Goal: Information Seeking & Learning: Learn about a topic

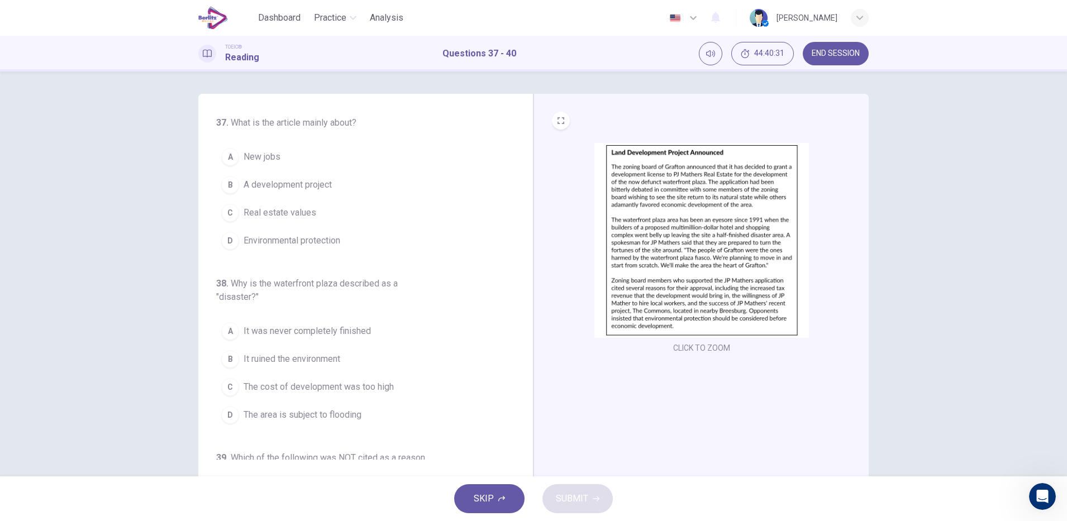
click at [1029, 403] on div "37 . What is the article mainly about? A New jobs B A development project C Rea…" at bounding box center [533, 274] width 1067 height 405
click at [322, 184] on span "A development project" at bounding box center [288, 184] width 88 height 13
click at [263, 332] on span "It was never completely finished" at bounding box center [307, 331] width 127 height 13
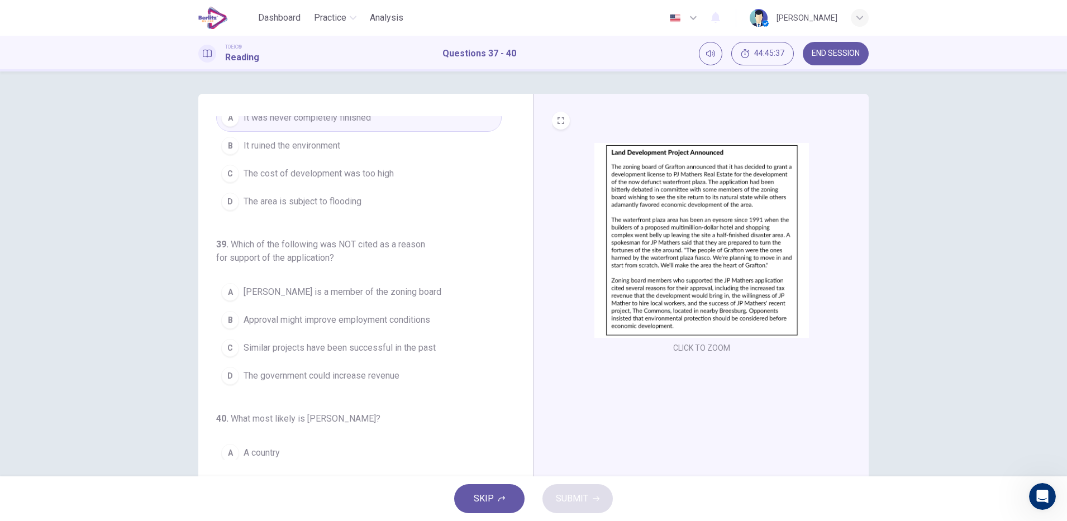
scroll to position [215, 0]
click at [227, 374] on div "D" at bounding box center [230, 374] width 18 height 18
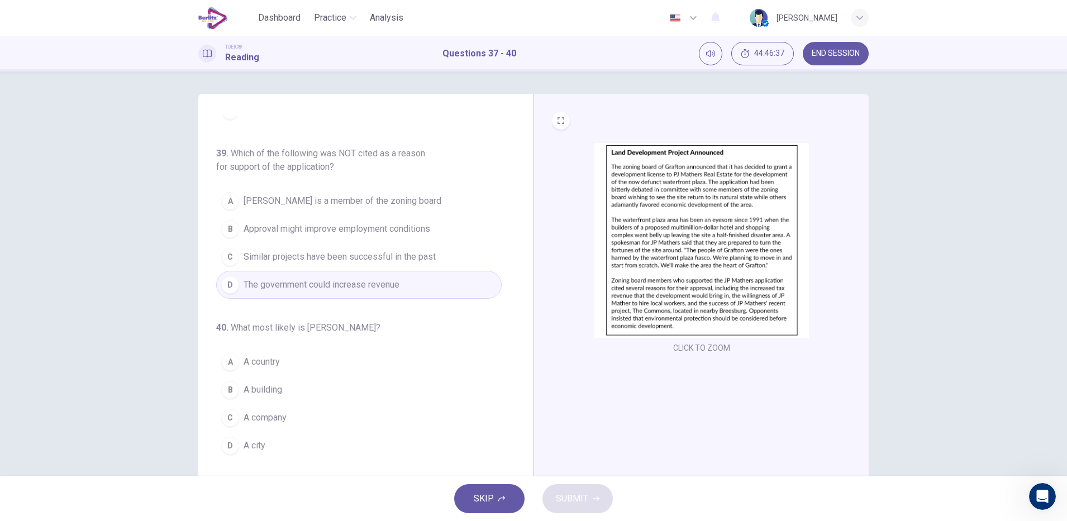
click at [221, 441] on div "D" at bounding box center [230, 446] width 18 height 18
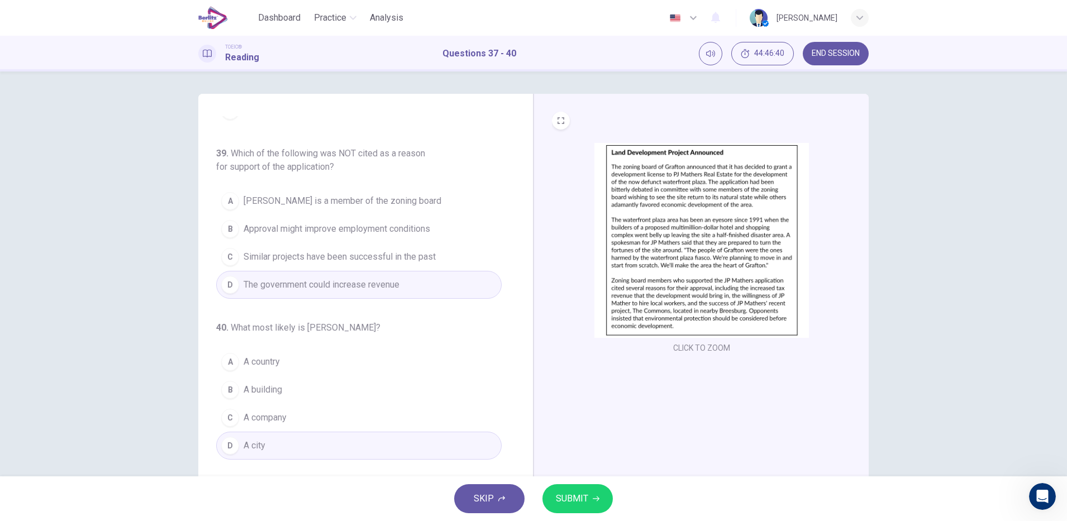
click at [574, 501] on span "SUBMIT" at bounding box center [572, 499] width 32 height 16
click at [595, 501] on icon "button" at bounding box center [596, 499] width 7 height 7
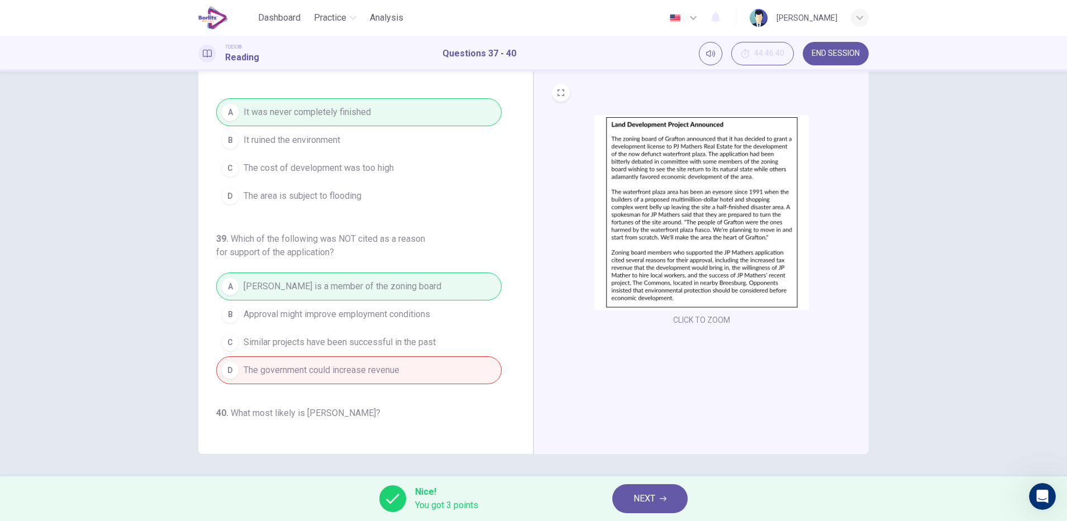
scroll to position [0, 0]
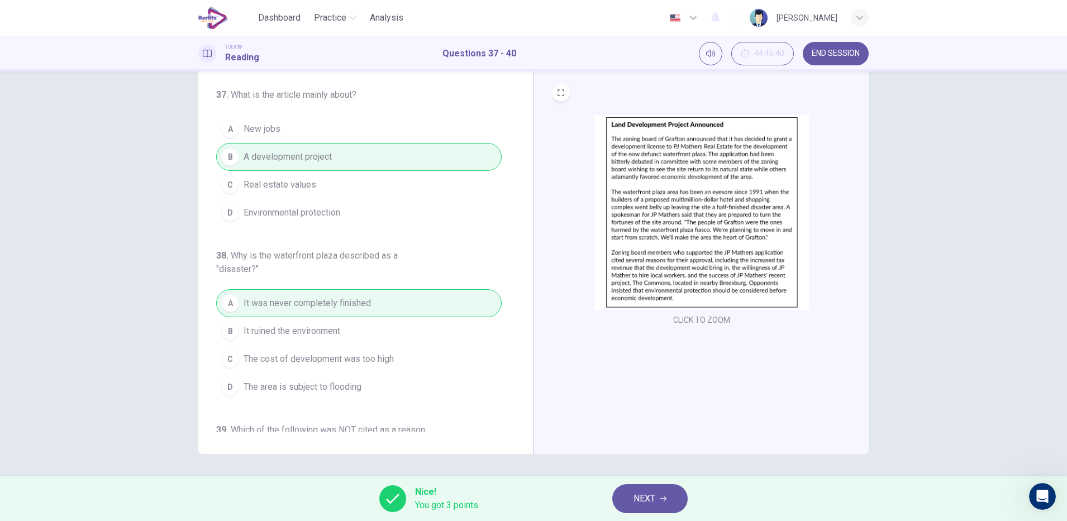
click at [647, 497] on span "NEXT" at bounding box center [645, 499] width 22 height 16
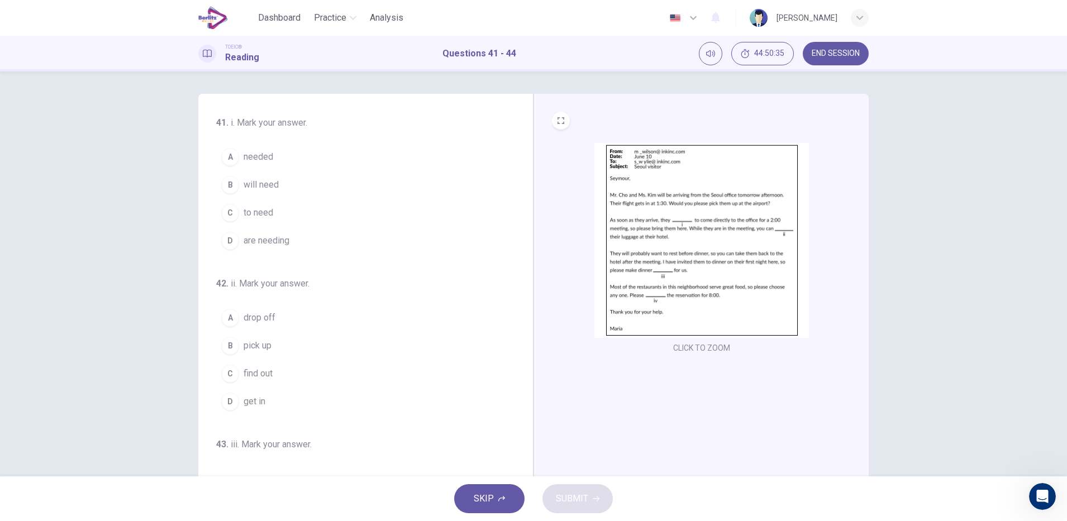
click at [506, 10] on div "Dashboard Practice Analysis English ** ​ [PERSON_NAME]" at bounding box center [533, 18] width 671 height 36
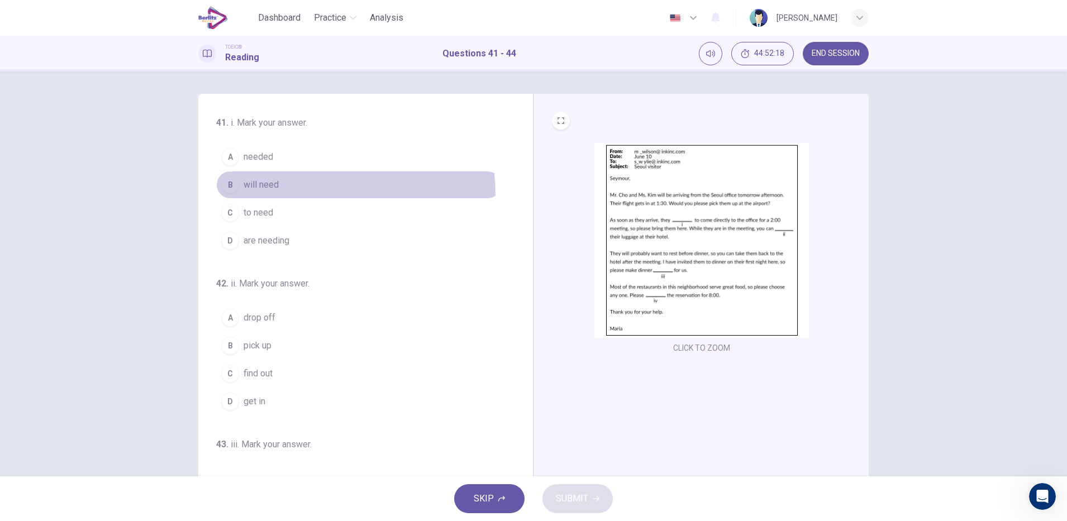
click at [281, 195] on button "B will need" at bounding box center [359, 185] width 286 height 28
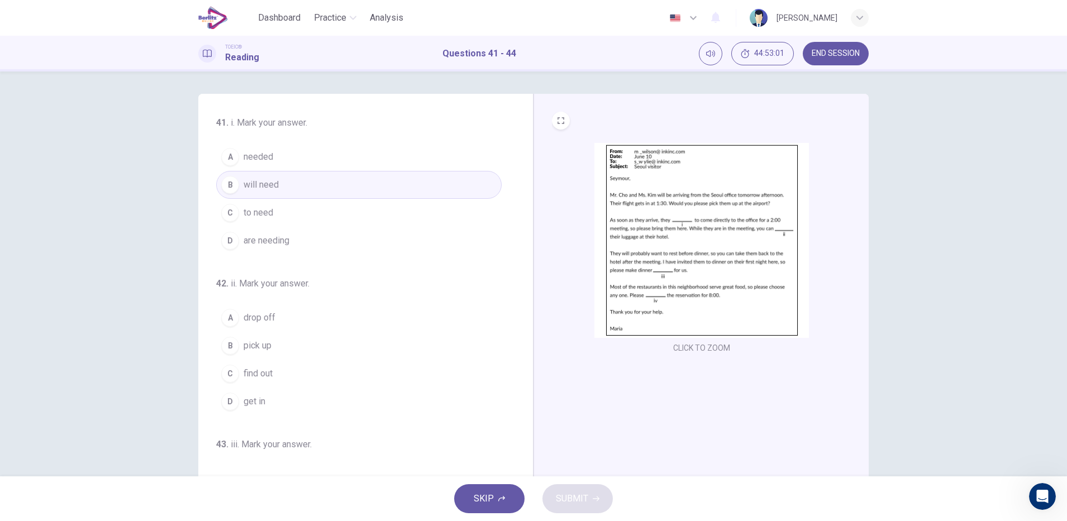
click at [267, 345] on span "pick up" at bounding box center [258, 345] width 28 height 13
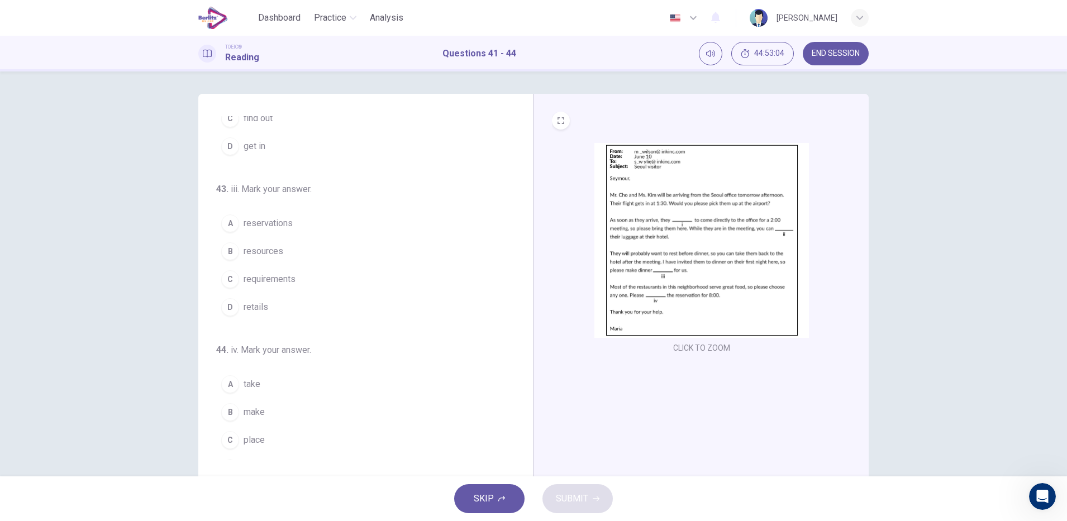
scroll to position [278, 0]
click at [231, 391] on div "B" at bounding box center [230, 390] width 18 height 18
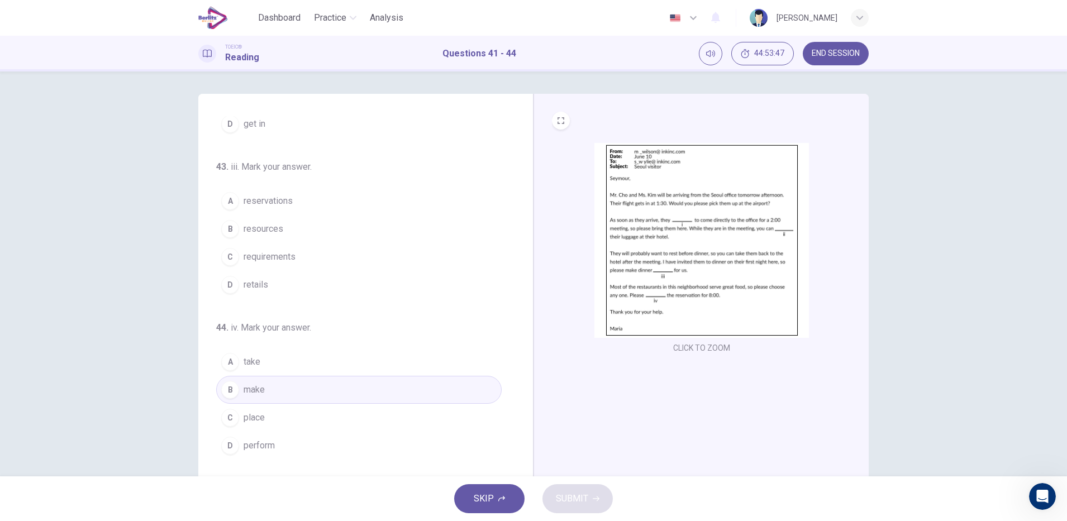
scroll to position [28, 0]
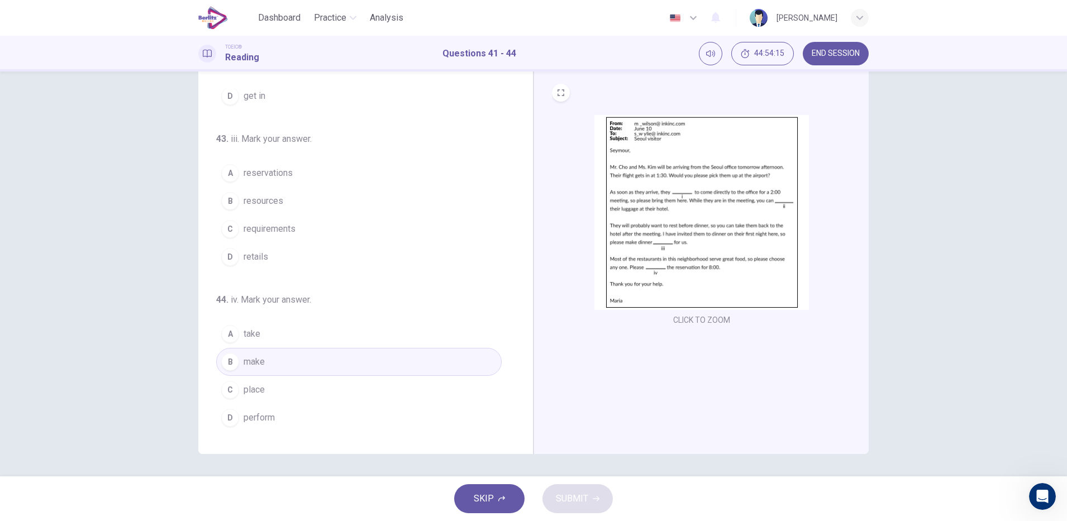
click at [244, 171] on span "reservations" at bounding box center [268, 173] width 49 height 13
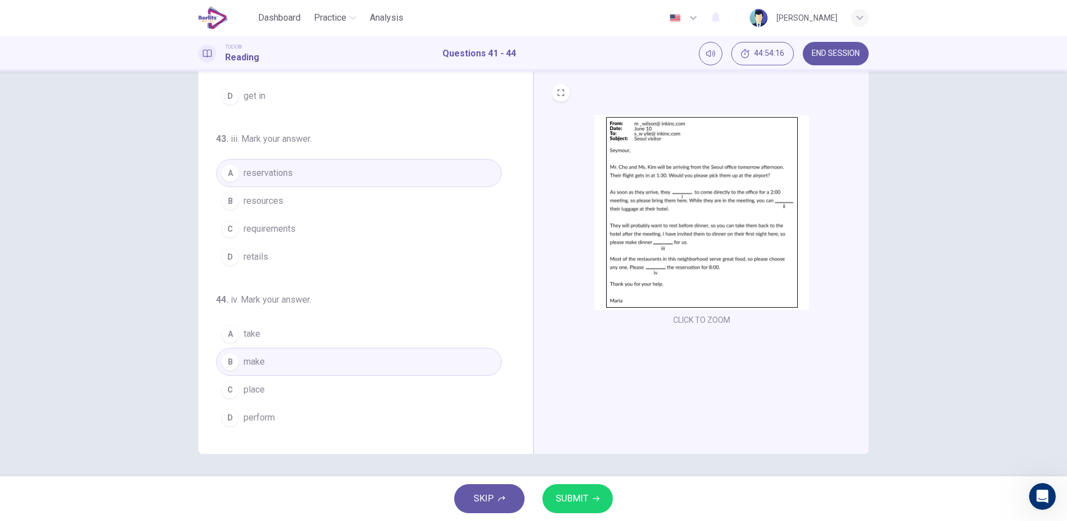
click at [578, 498] on span "SUBMIT" at bounding box center [572, 499] width 32 height 16
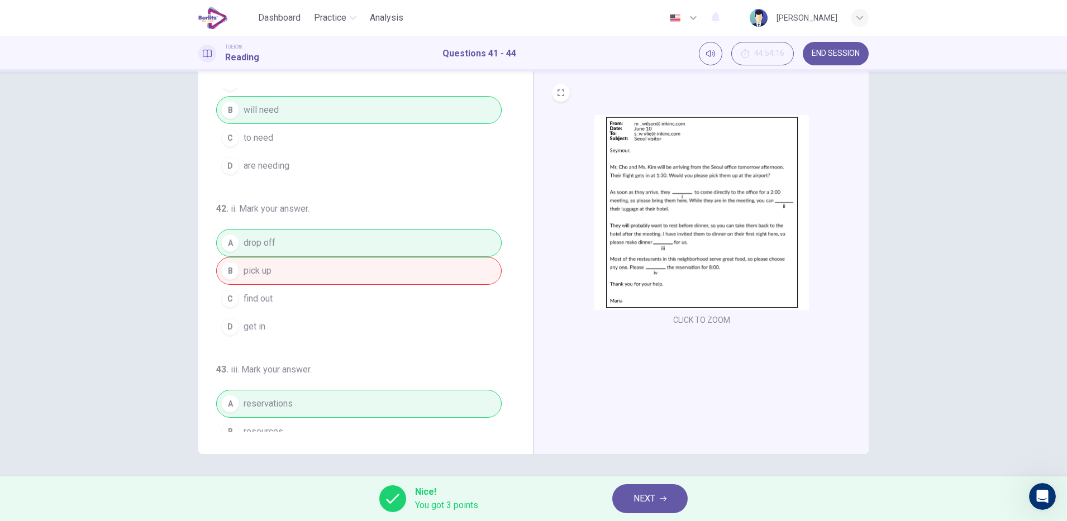
scroll to position [0, 0]
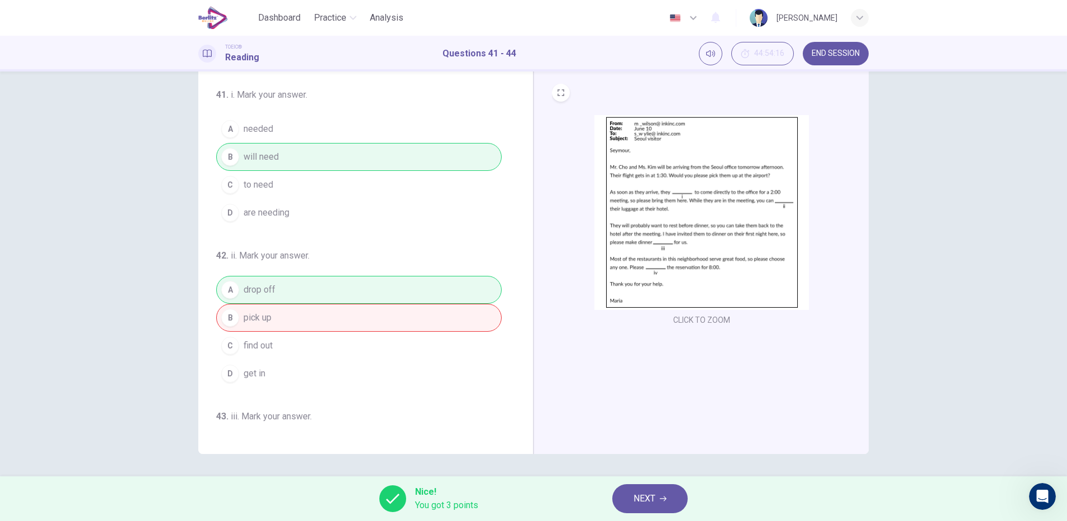
click at [641, 500] on span "NEXT" at bounding box center [645, 499] width 22 height 16
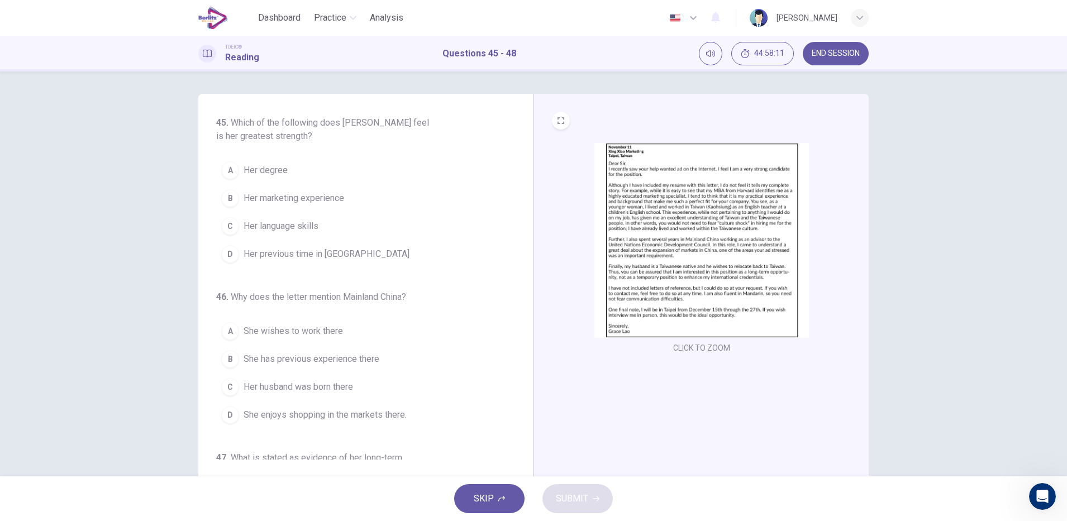
click at [281, 195] on span "Her marketing experience" at bounding box center [294, 198] width 101 height 13
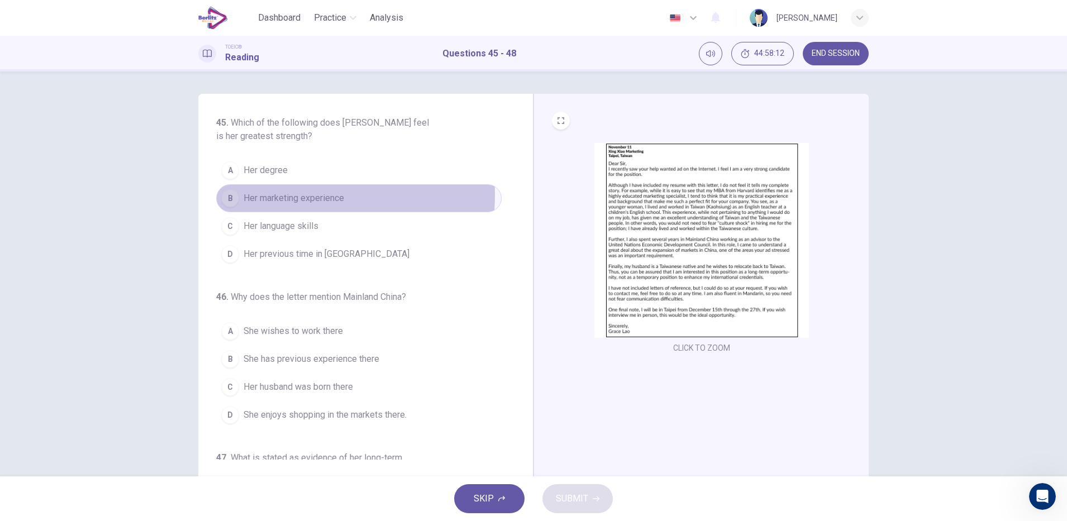
click at [281, 195] on span "Her marketing experience" at bounding box center [294, 198] width 101 height 13
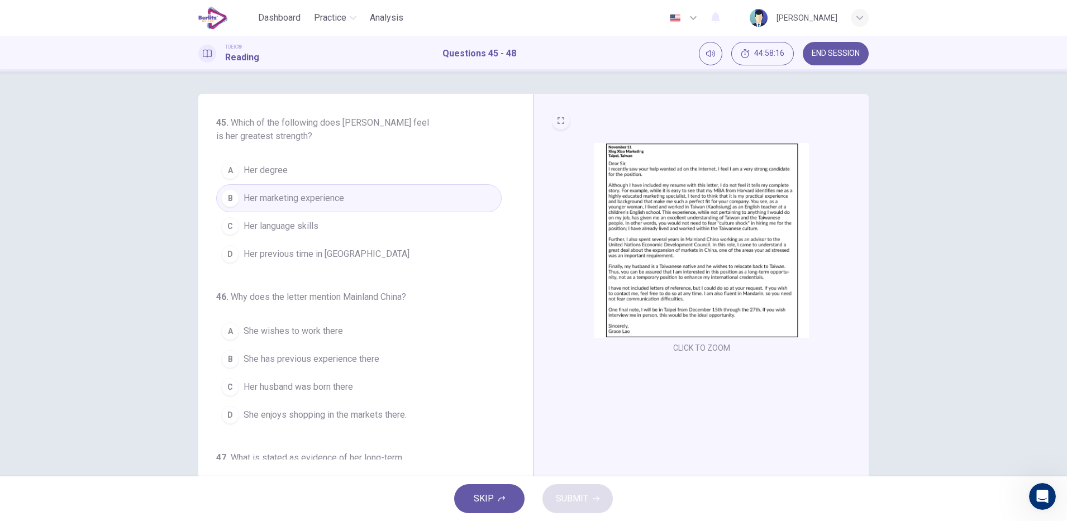
click at [558, 121] on icon "EXPAND" at bounding box center [561, 120] width 7 height 7
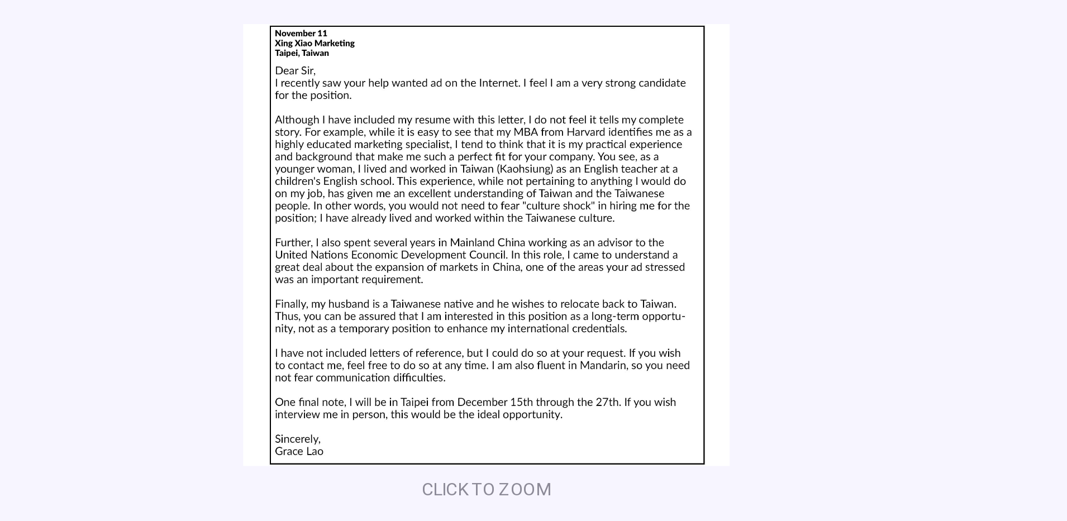
click at [401, 253] on div "CLICK TO ZOOM" at bounding box center [534, 249] width 635 height 213
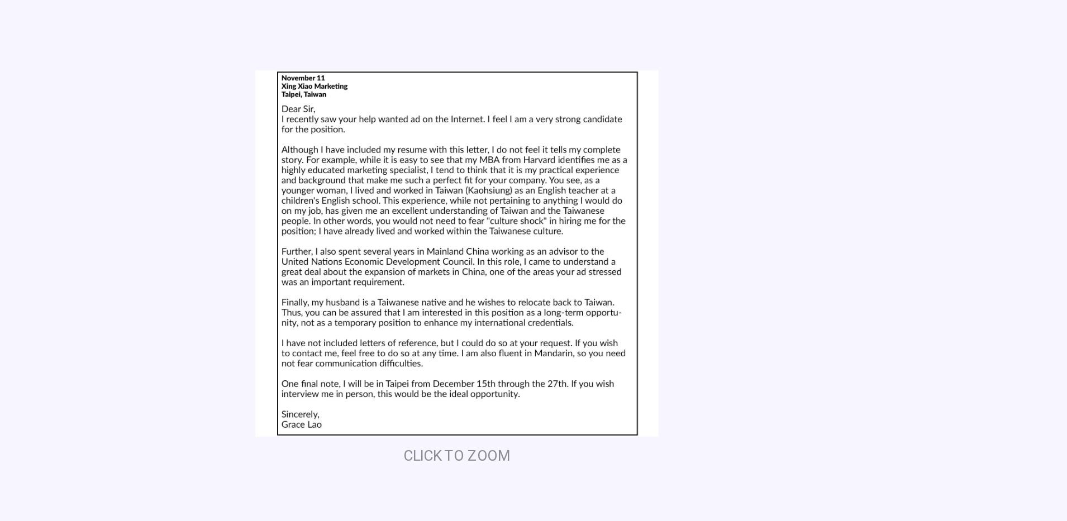
scroll to position [1, 0]
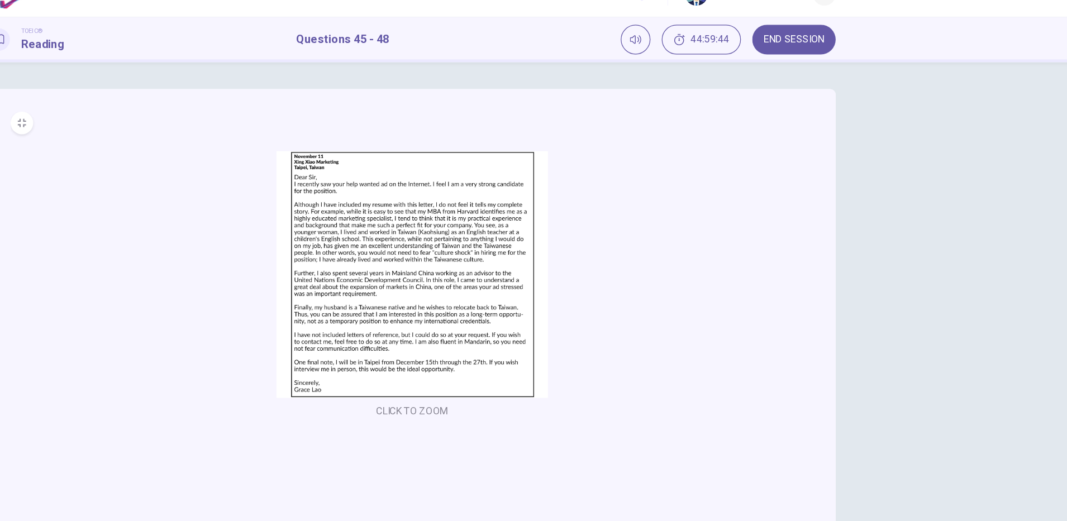
click at [316, 219] on div "CLICK TO ZOOM" at bounding box center [534, 248] width 635 height 213
click at [218, 113] on button "MINIMIZE" at bounding box center [226, 120] width 18 height 18
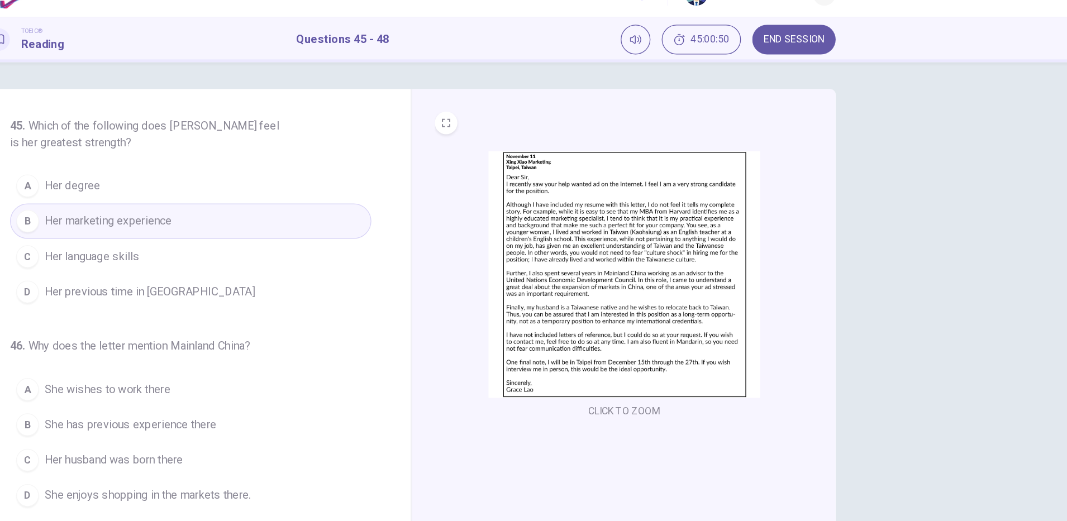
click at [249, 363] on span "She has previous experience there" at bounding box center [312, 358] width 136 height 13
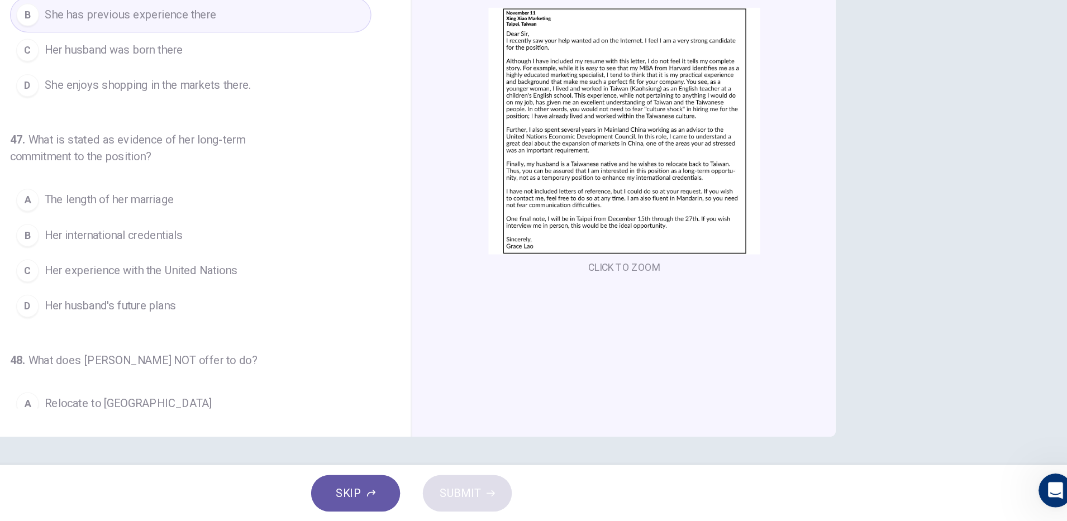
scroll to position [305, 0]
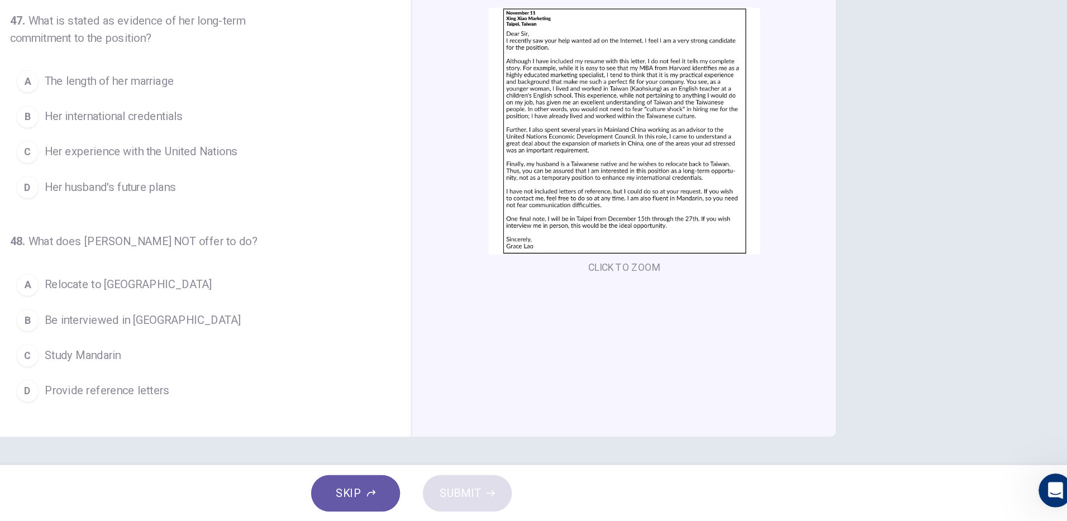
click at [226, 229] on div "C" at bounding box center [230, 229] width 18 height 18
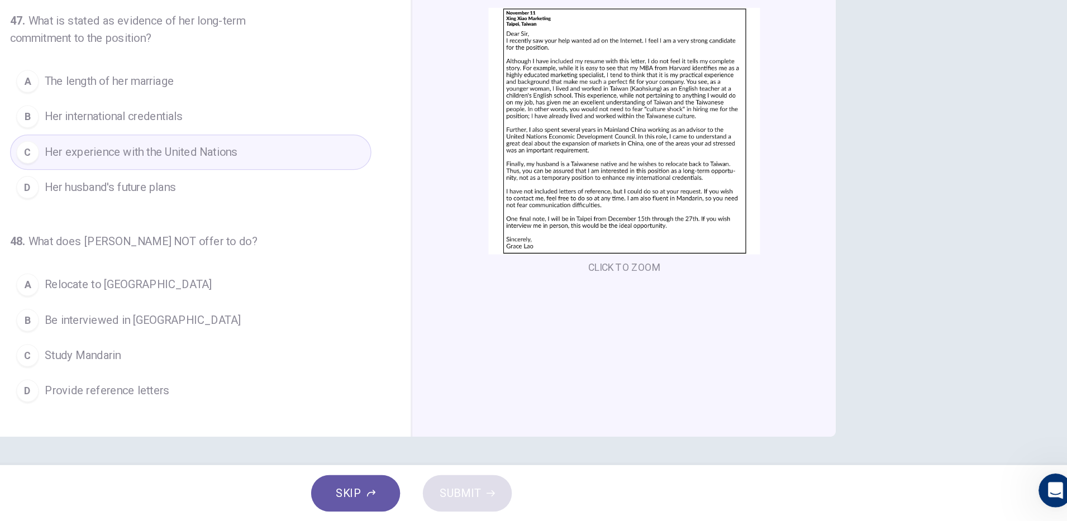
click at [227, 390] on div "C" at bounding box center [230, 390] width 18 height 18
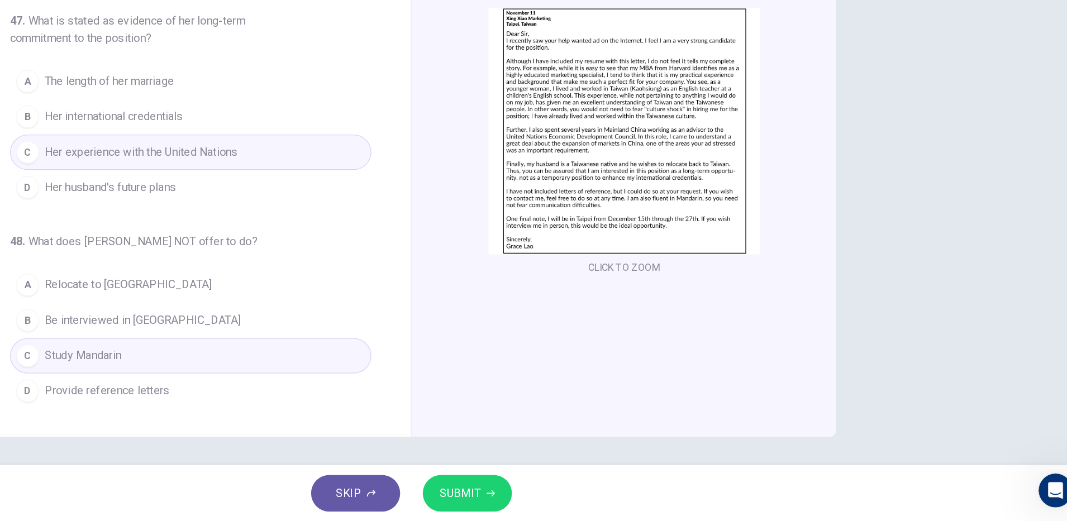
click at [581, 498] on span "SUBMIT" at bounding box center [572, 499] width 32 height 16
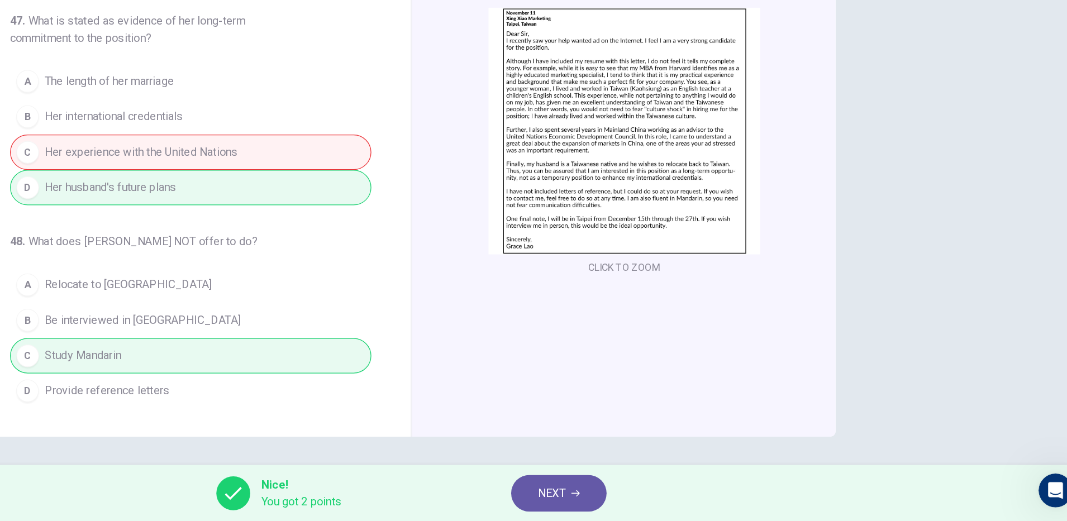
click at [656, 506] on span "NEXT" at bounding box center [645, 499] width 22 height 16
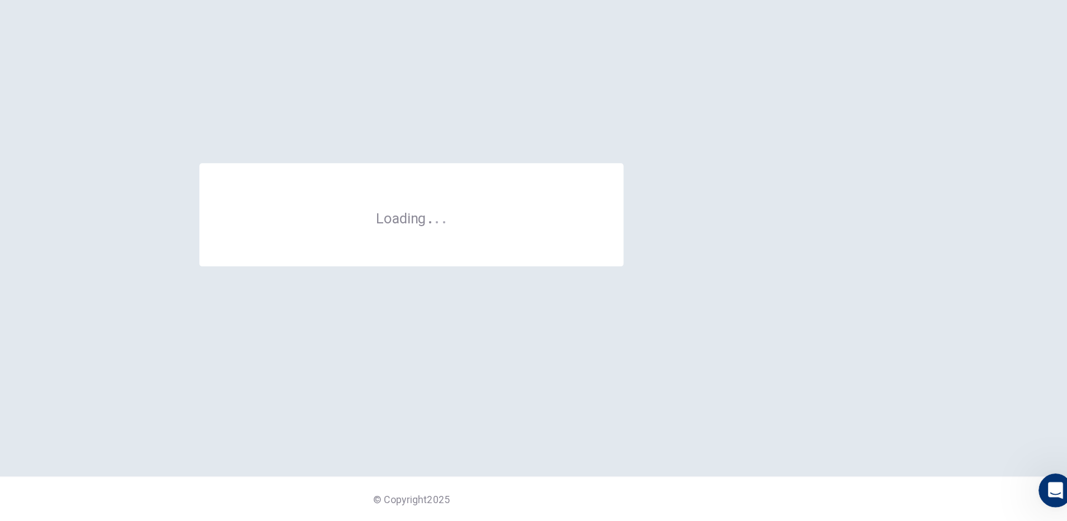
scroll to position [0, 0]
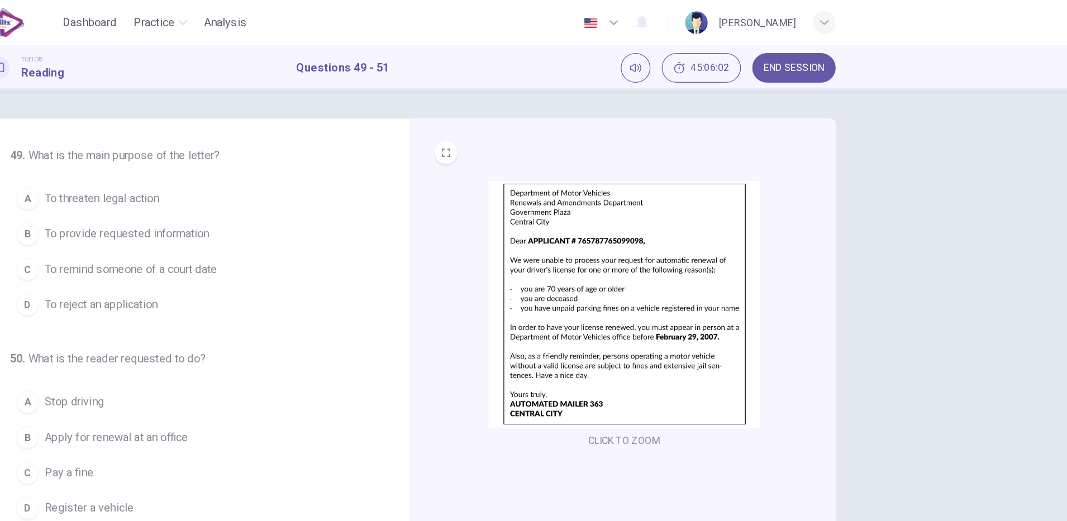
click at [430, 154] on button "A To threaten legal action" at bounding box center [359, 157] width 286 height 28
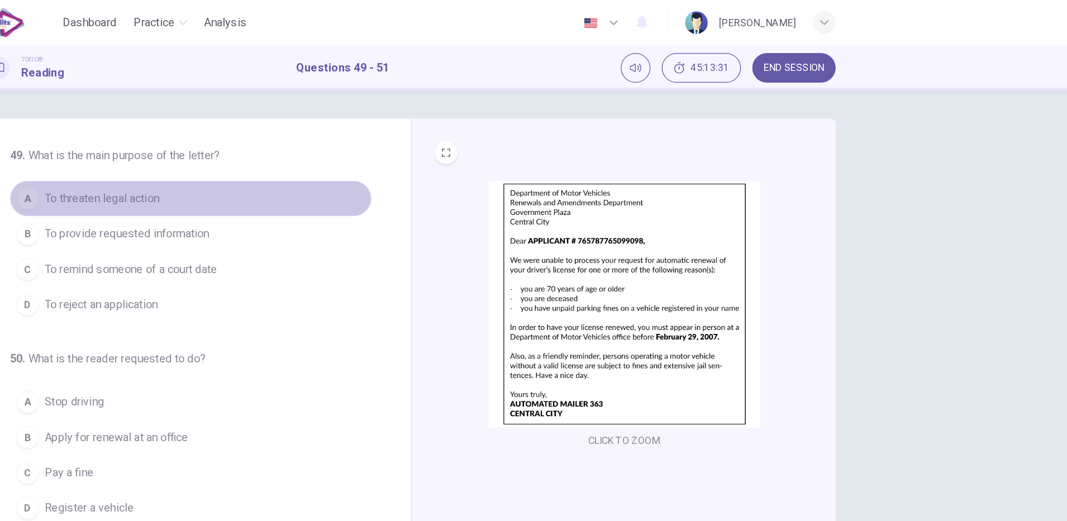
click at [435, 151] on button "A To threaten legal action" at bounding box center [359, 157] width 286 height 28
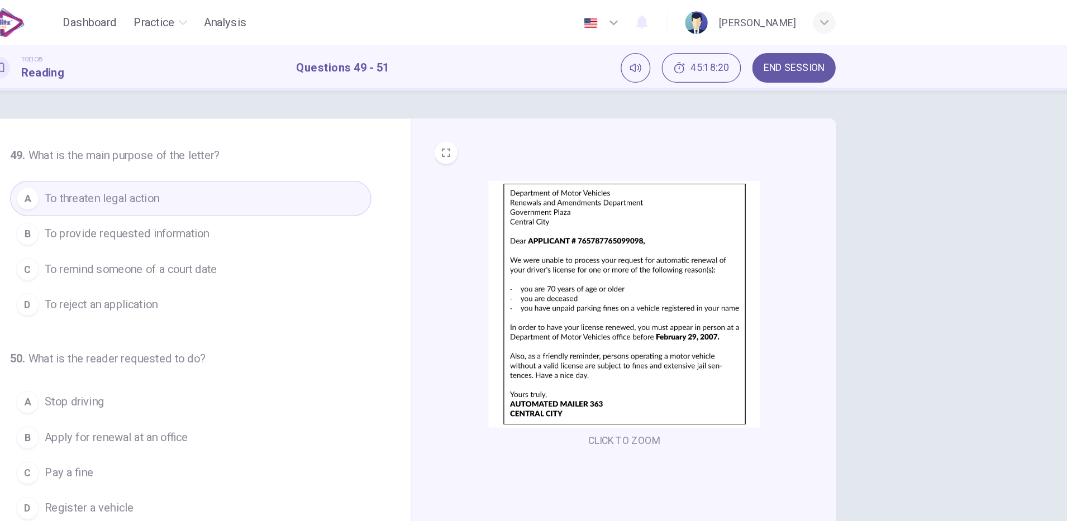
click at [448, 222] on button "C To remind someone of a court date" at bounding box center [359, 213] width 286 height 28
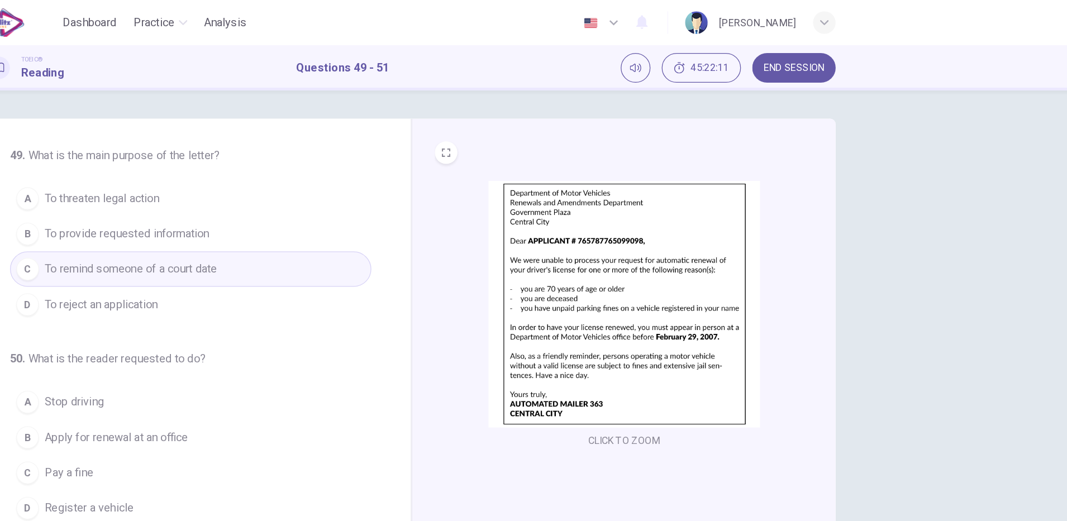
click at [576, 153] on div "CLICK TO ZOOM" at bounding box center [702, 249] width 300 height 213
click at [421, 287] on h6 "50 . What is the reader requested to do?" at bounding box center [323, 283] width 215 height 13
click at [410, 212] on button "C To remind someone of a court date" at bounding box center [359, 213] width 286 height 28
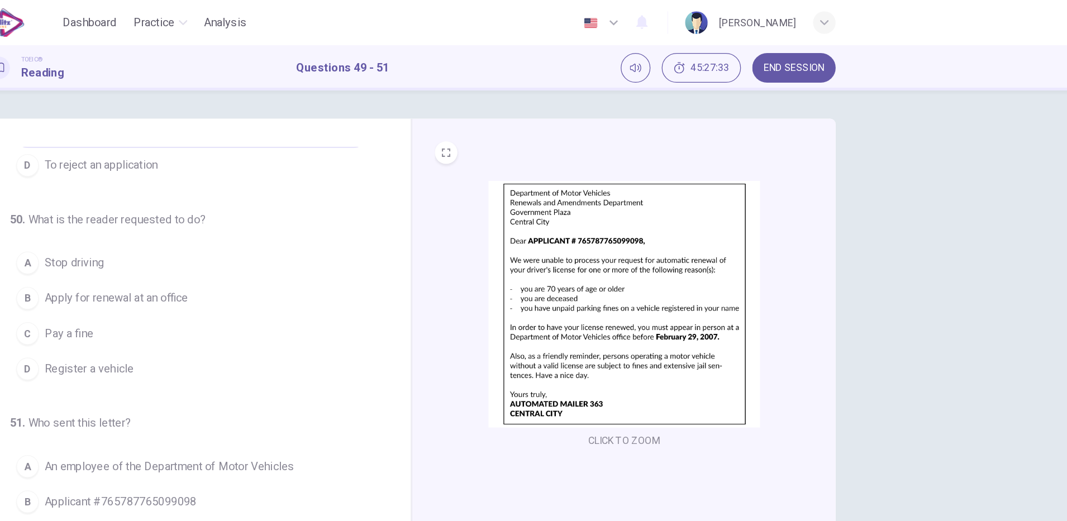
scroll to position [117, 0]
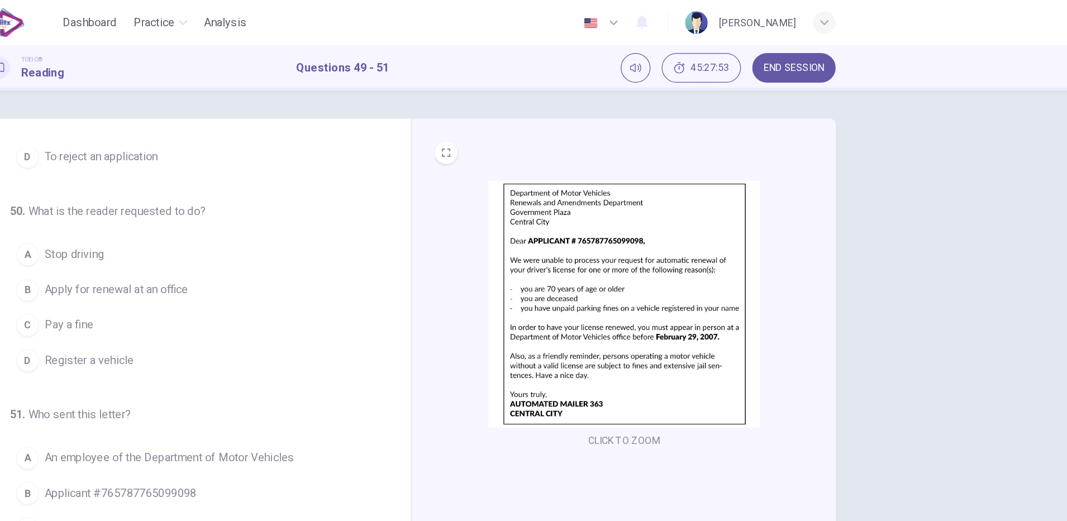
click at [361, 208] on button "A Stop driving" at bounding box center [359, 201] width 286 height 28
click at [365, 230] on button "B Apply for renewal at an office" at bounding box center [359, 229] width 286 height 28
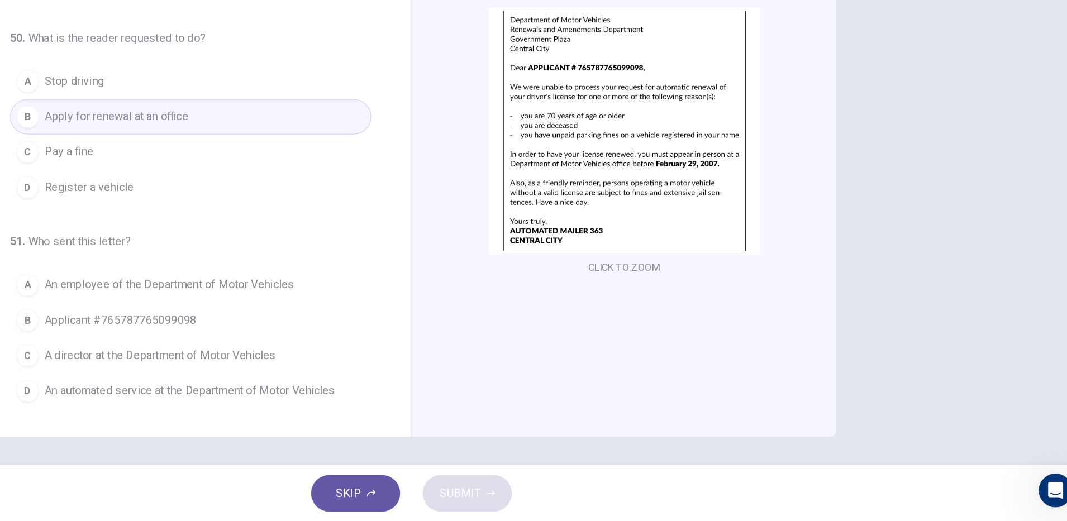
scroll to position [0, 0]
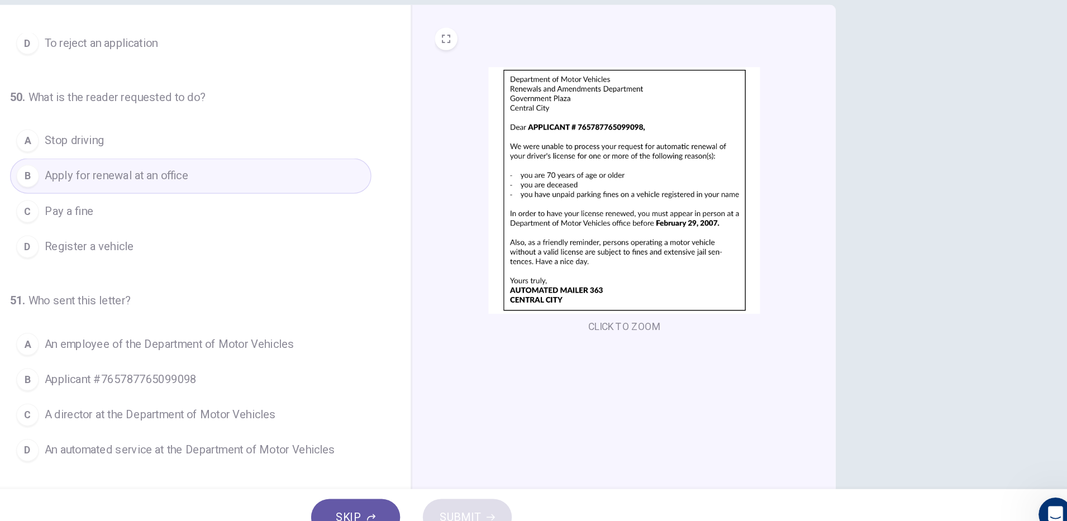
click at [465, 449] on span "An automated service at the Department of Motor Vehicles" at bounding box center [359, 445] width 230 height 13
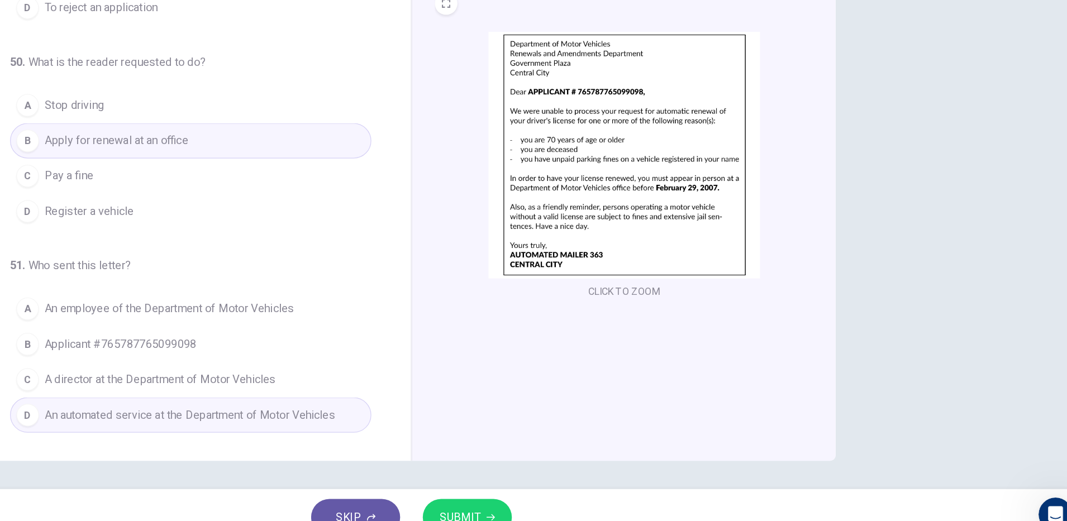
scroll to position [20, 0]
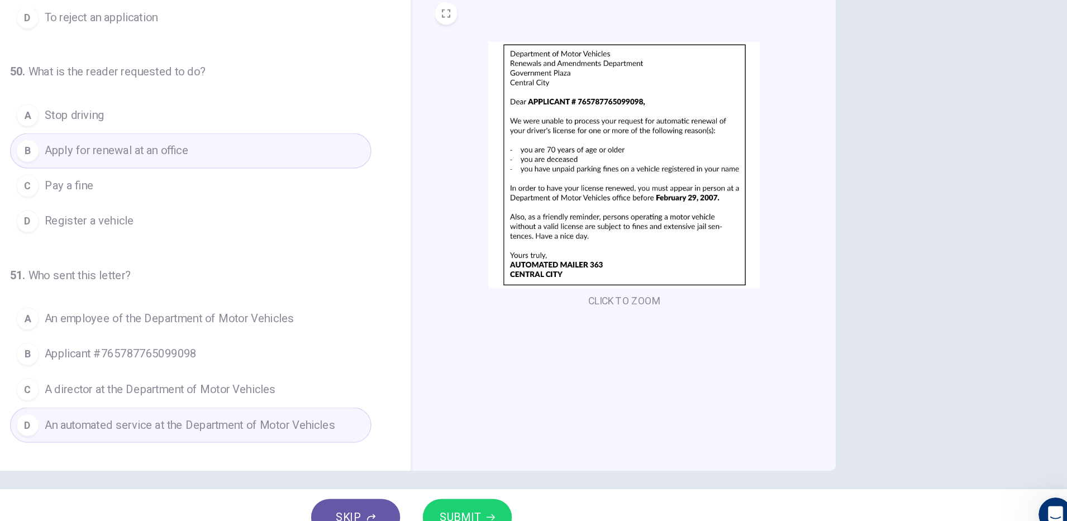
click at [577, 475] on div "49 . What is the main purpose of the letter? A To threaten legal action B To pr…" at bounding box center [533, 274] width 1067 height 405
click at [582, 501] on span "SUBMIT" at bounding box center [572, 499] width 32 height 16
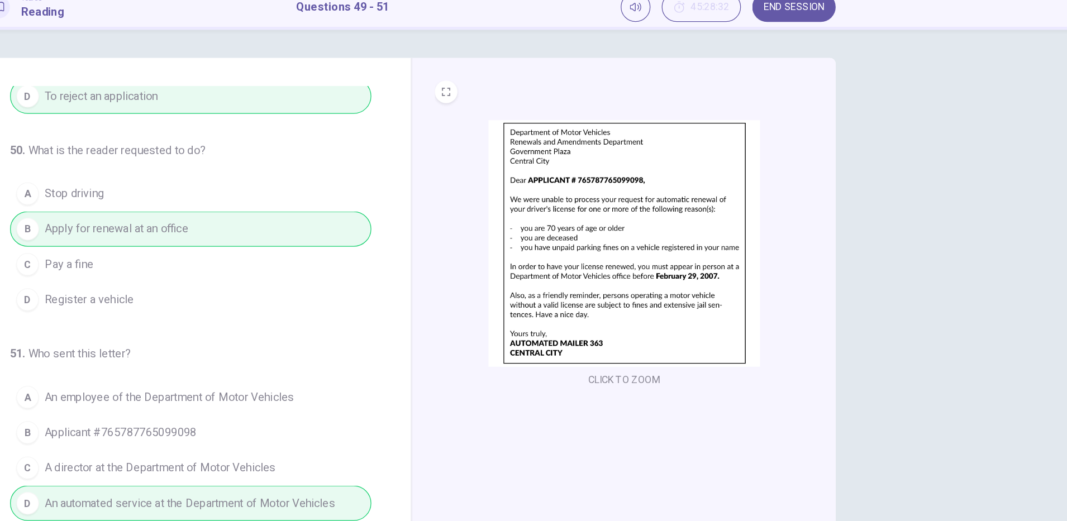
scroll to position [28, 0]
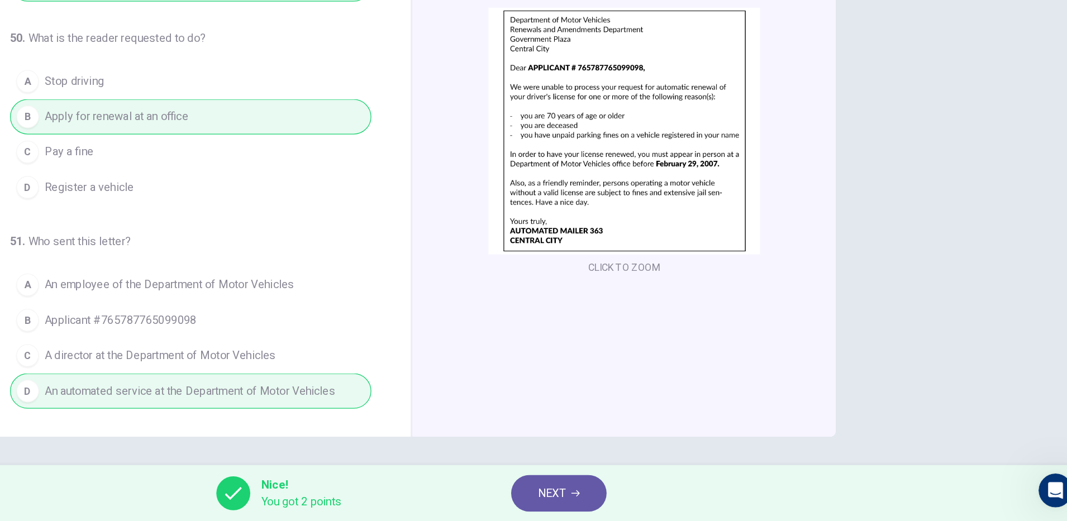
click at [643, 504] on span "NEXT" at bounding box center [645, 499] width 22 height 16
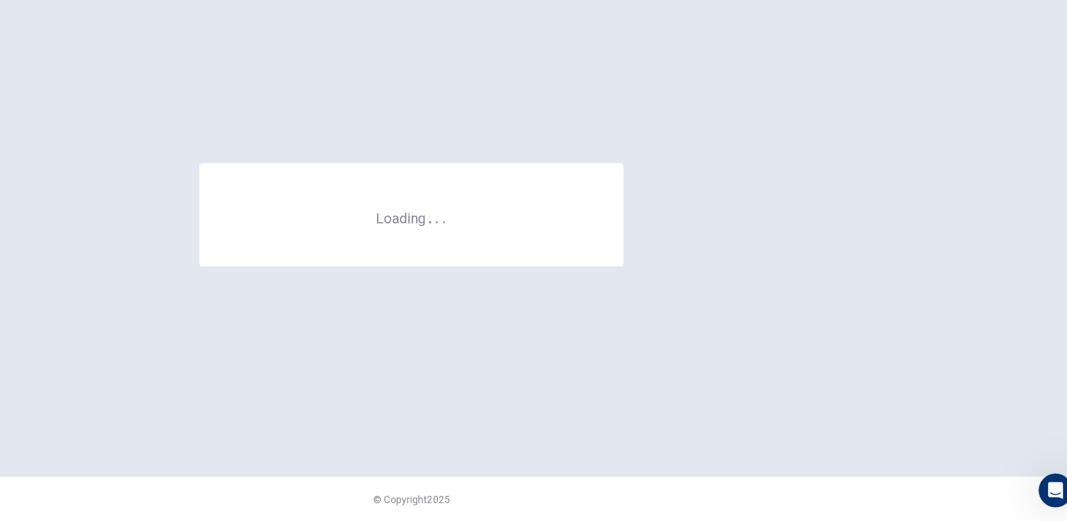
scroll to position [0, 0]
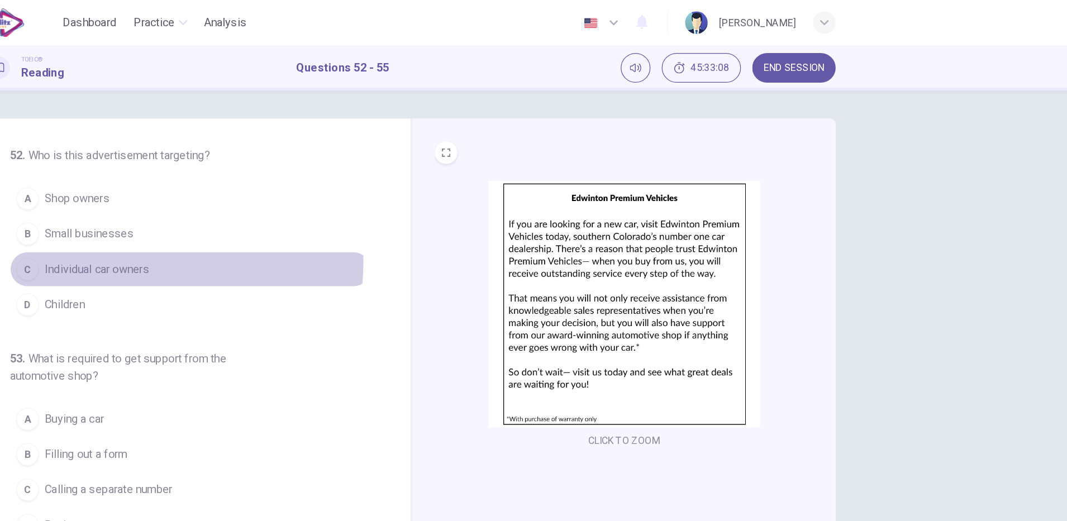
click at [298, 207] on span "Individual car owners" at bounding box center [285, 212] width 83 height 13
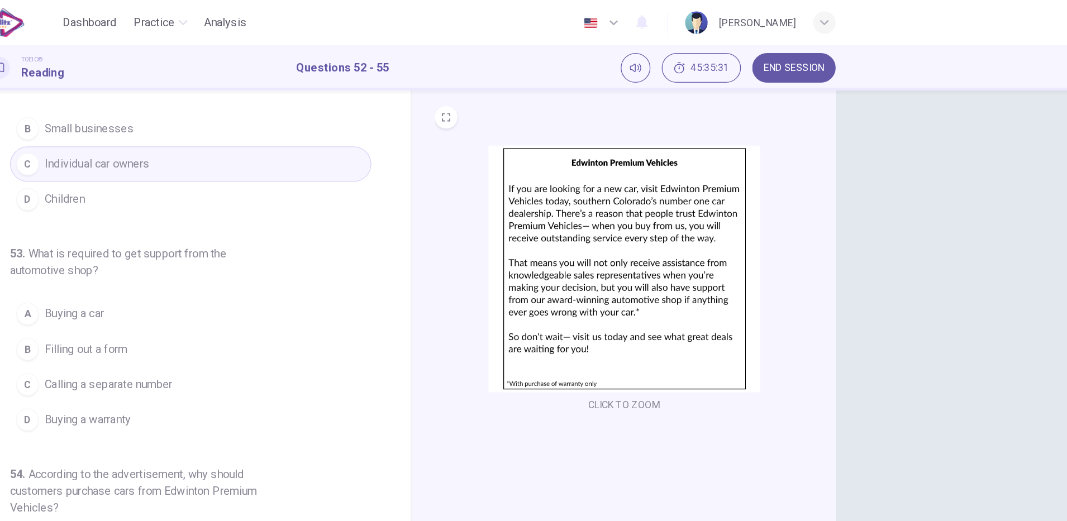
scroll to position [56, 0]
click at [287, 246] on span "Buying a car" at bounding box center [267, 247] width 47 height 13
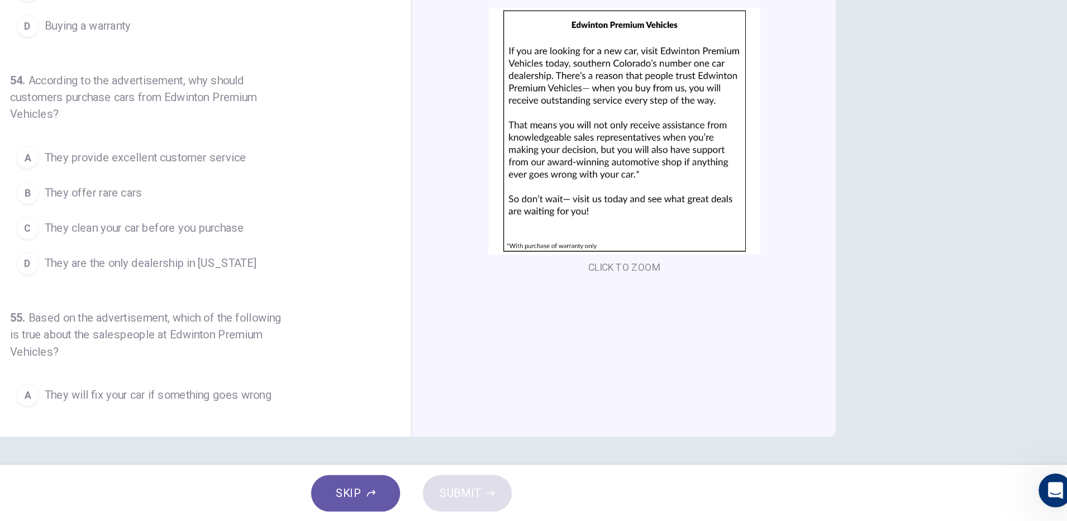
scroll to position [257, 0]
click at [383, 236] on span "They provide excellent customer service" at bounding box center [323, 234] width 159 height 13
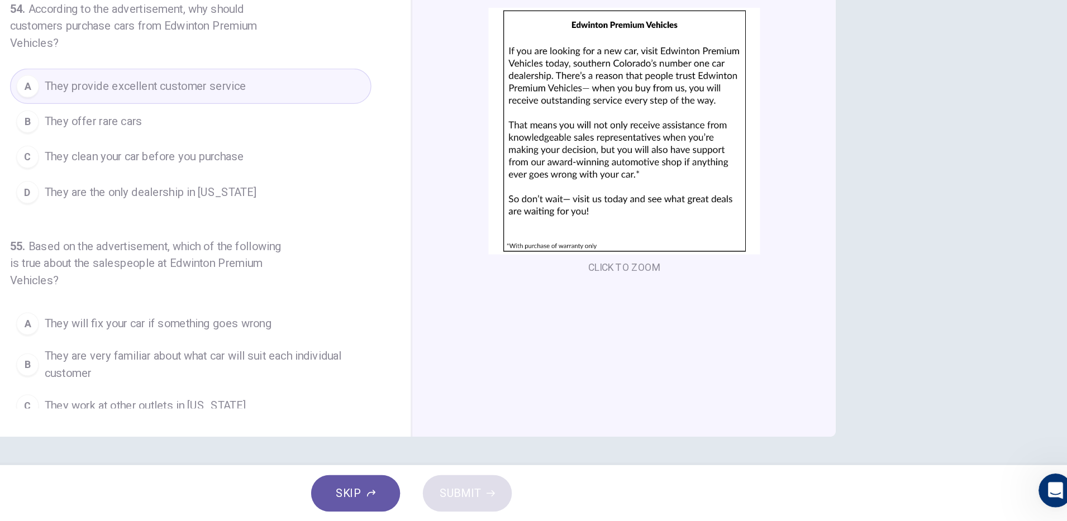
scroll to position [354, 0]
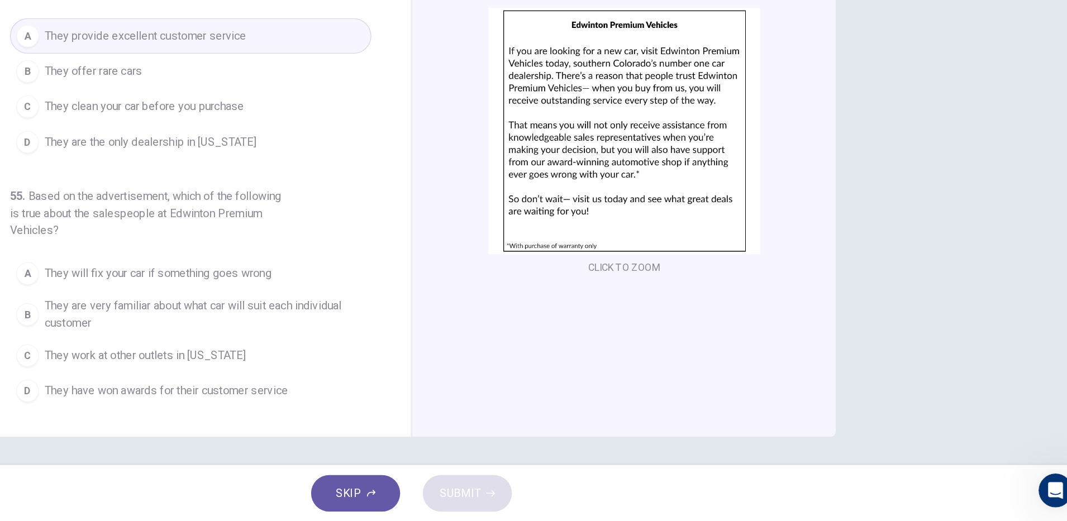
click at [418, 416] on span "They have won awards for their customer service" at bounding box center [340, 417] width 192 height 13
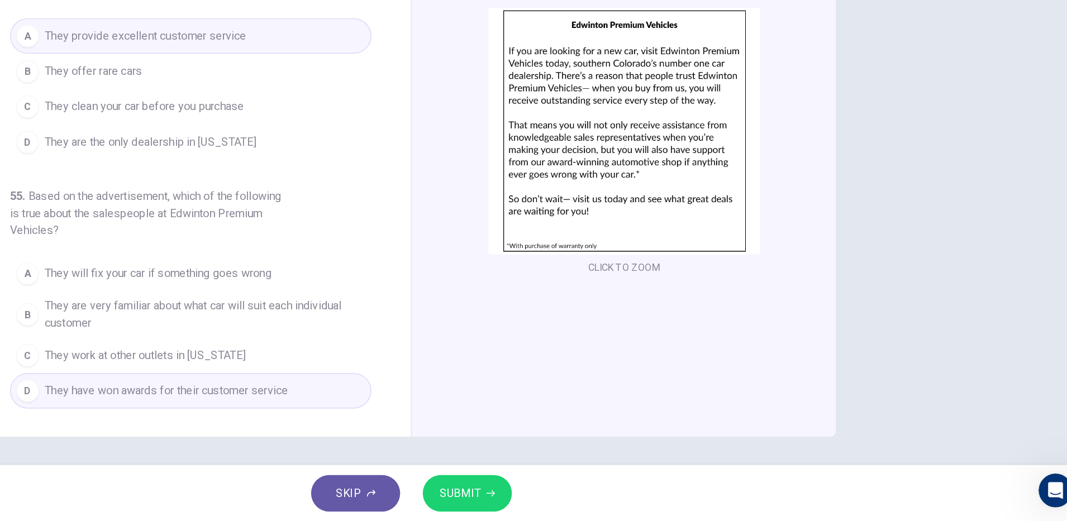
click at [586, 494] on span "SUBMIT" at bounding box center [572, 499] width 32 height 16
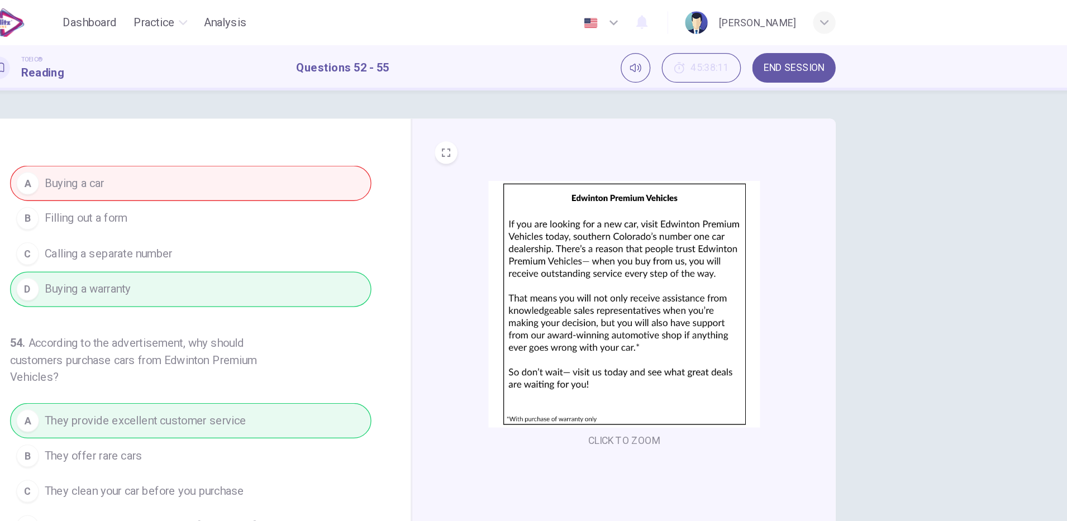
scroll to position [28, 0]
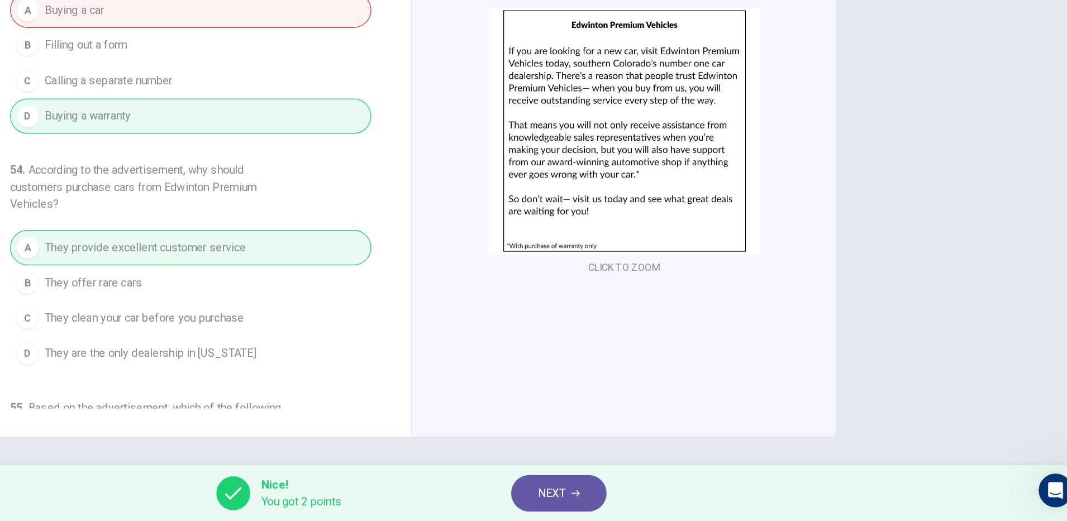
click at [664, 499] on icon "button" at bounding box center [663, 499] width 7 height 5
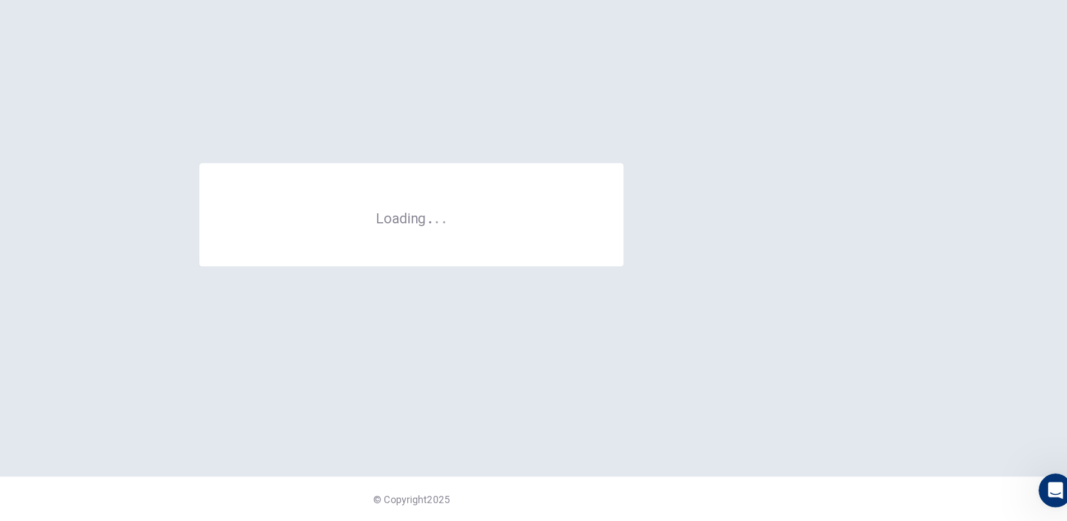
scroll to position [0, 0]
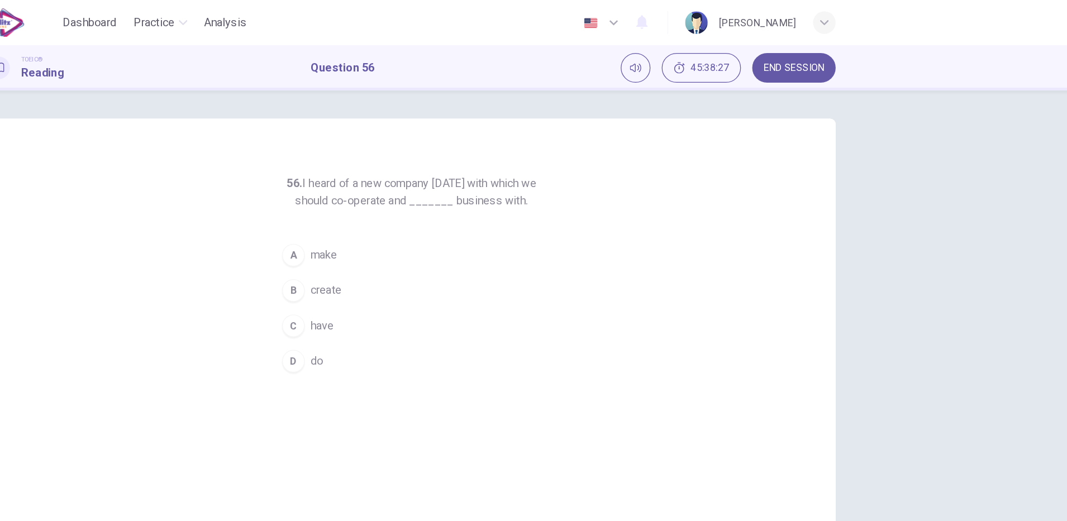
click at [436, 257] on div "C" at bounding box center [440, 258] width 18 height 18
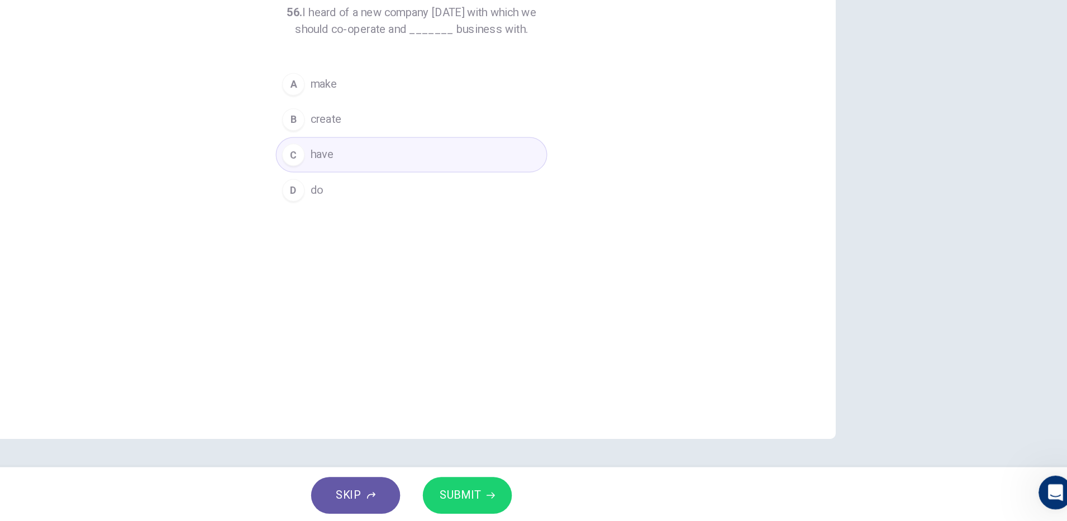
click at [595, 499] on icon "button" at bounding box center [596, 499] width 7 height 5
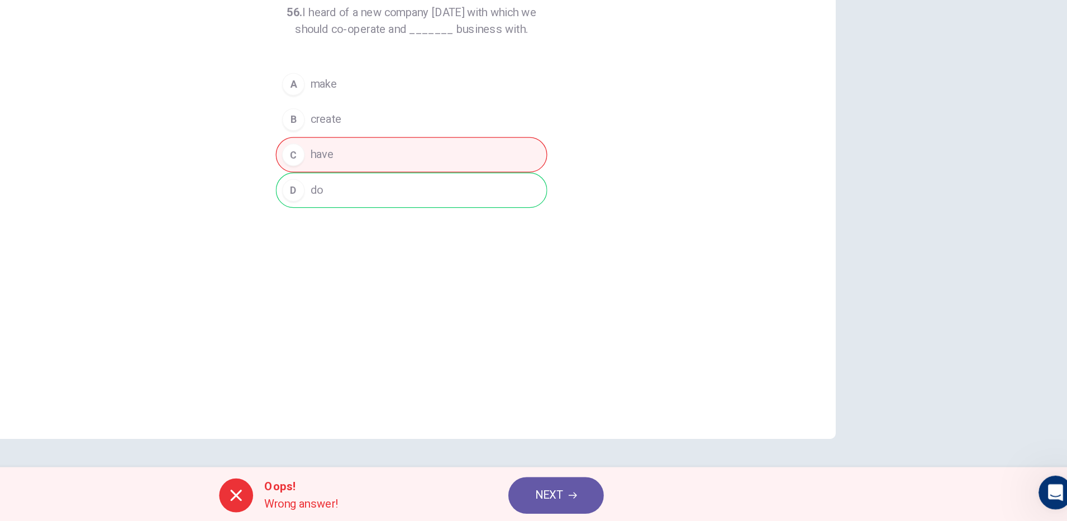
click at [632, 498] on span "NEXT" at bounding box center [642, 499] width 22 height 16
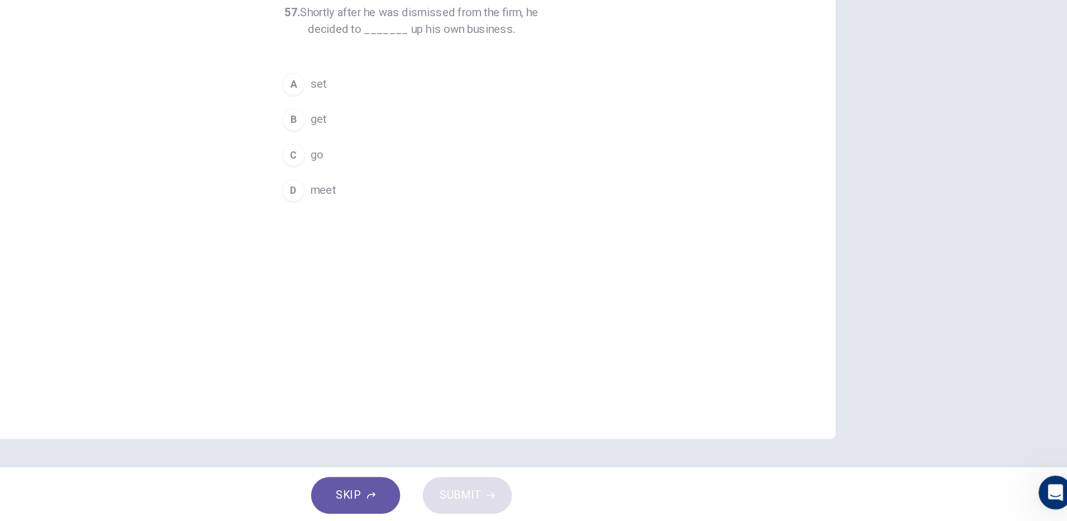
scroll to position [0, 0]
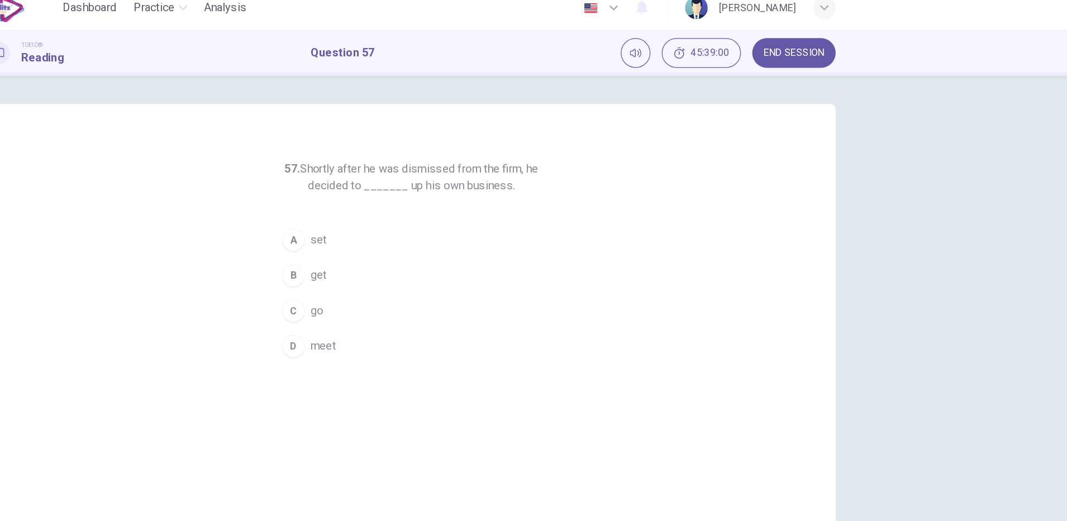
click at [436, 201] on div "A" at bounding box center [440, 202] width 18 height 18
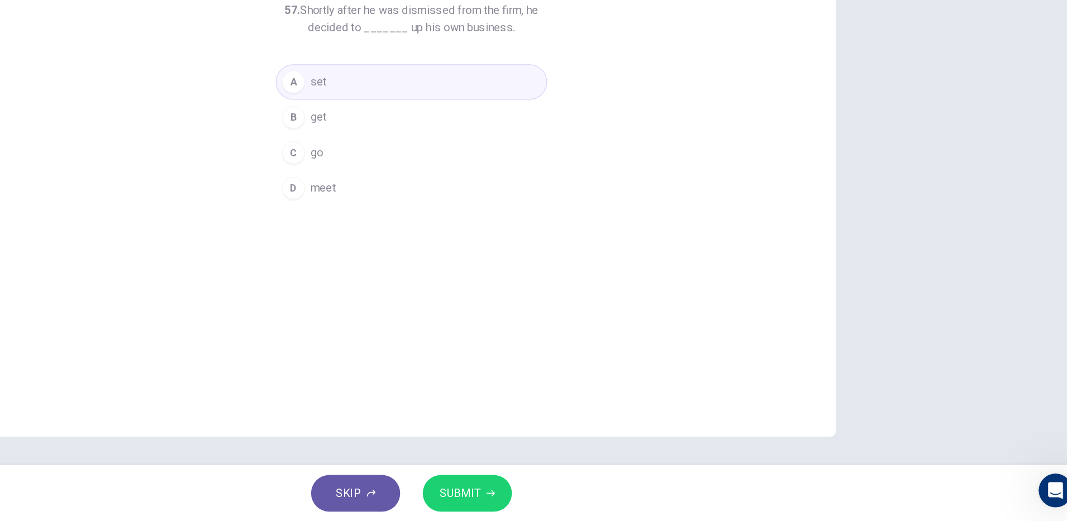
click at [574, 500] on span "SUBMIT" at bounding box center [572, 499] width 32 height 16
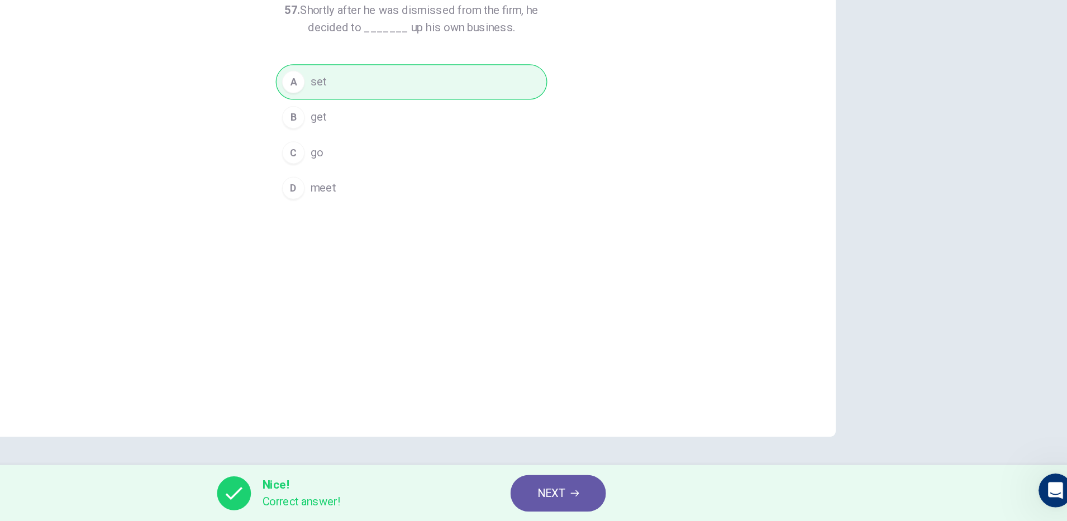
click at [643, 506] on span "NEXT" at bounding box center [644, 499] width 22 height 16
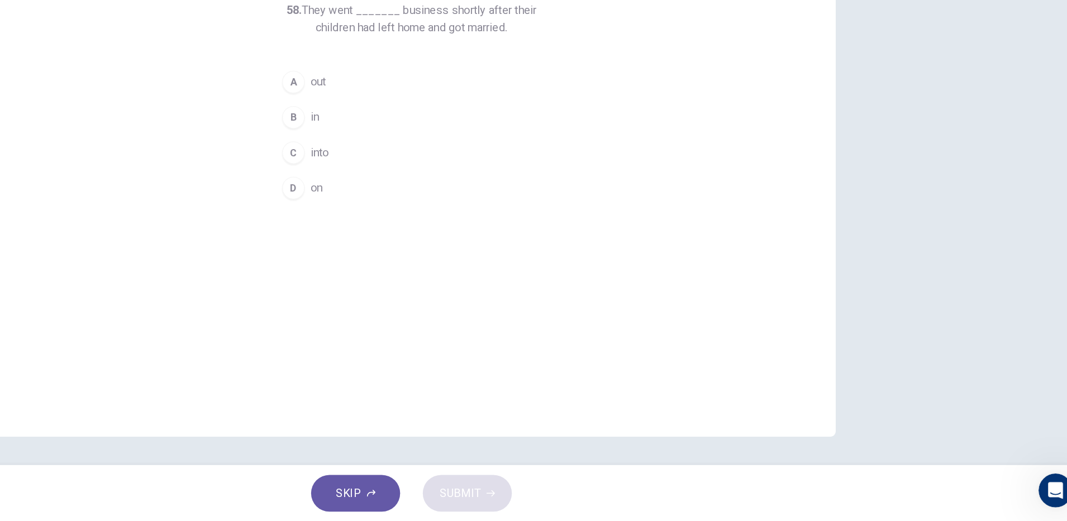
scroll to position [0, 0]
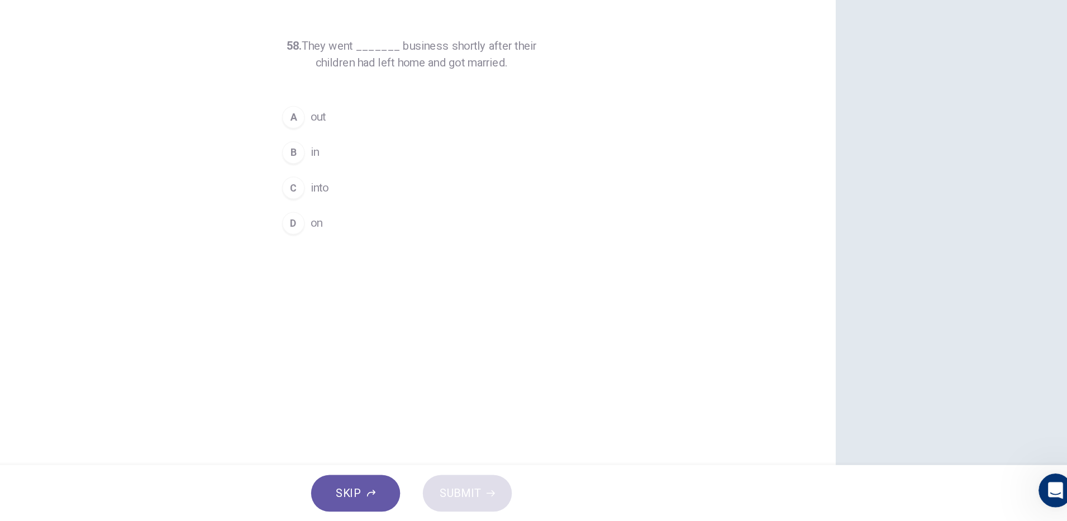
click at [492, 357] on div "58. They went _______ business shortly after their children had left home and g…" at bounding box center [533, 288] width 671 height 388
click at [481, 260] on button "C into" at bounding box center [533, 258] width 215 height 28
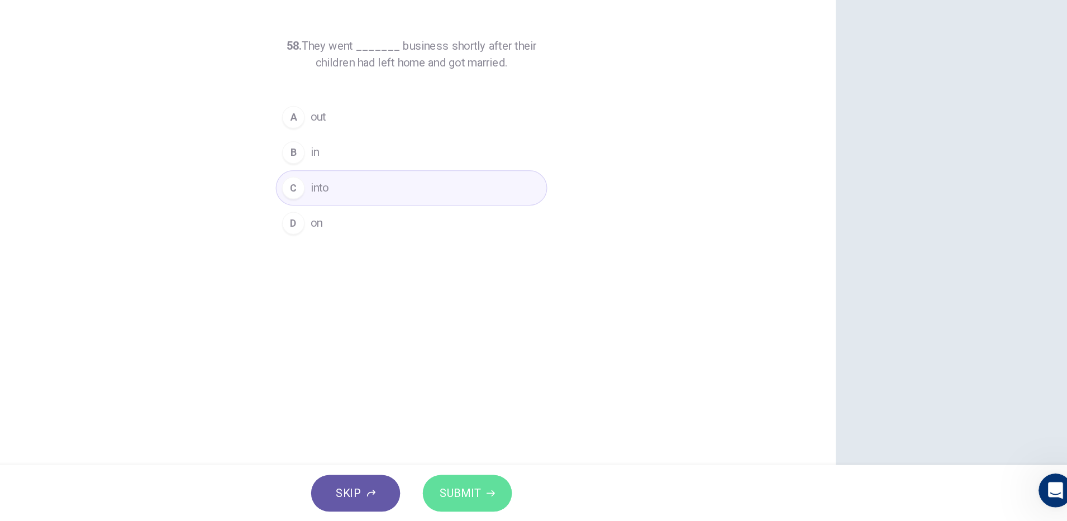
click at [569, 506] on span "SUBMIT" at bounding box center [572, 499] width 32 height 16
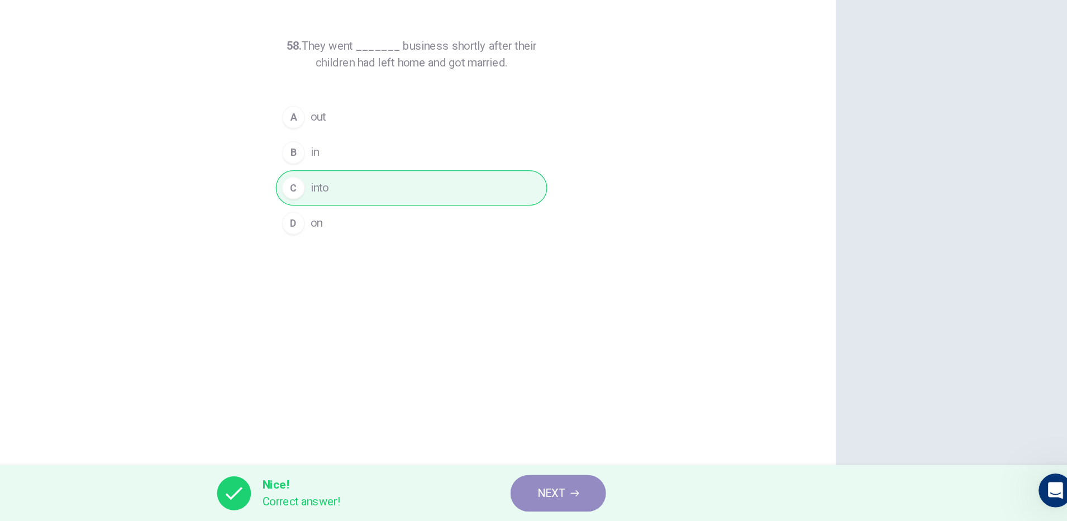
click at [657, 501] on button "NEXT" at bounding box center [649, 499] width 75 height 29
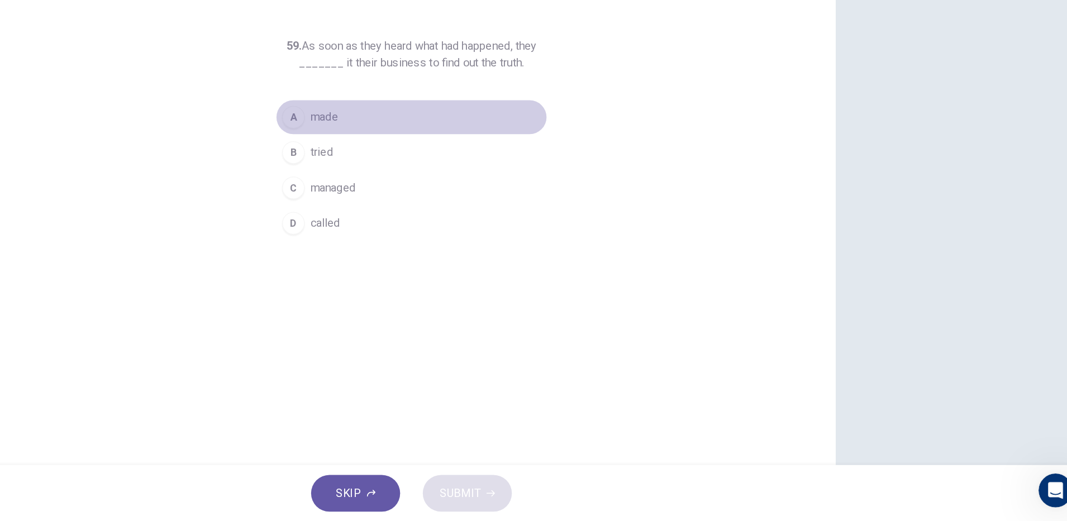
click at [473, 205] on button "A made" at bounding box center [533, 202] width 215 height 28
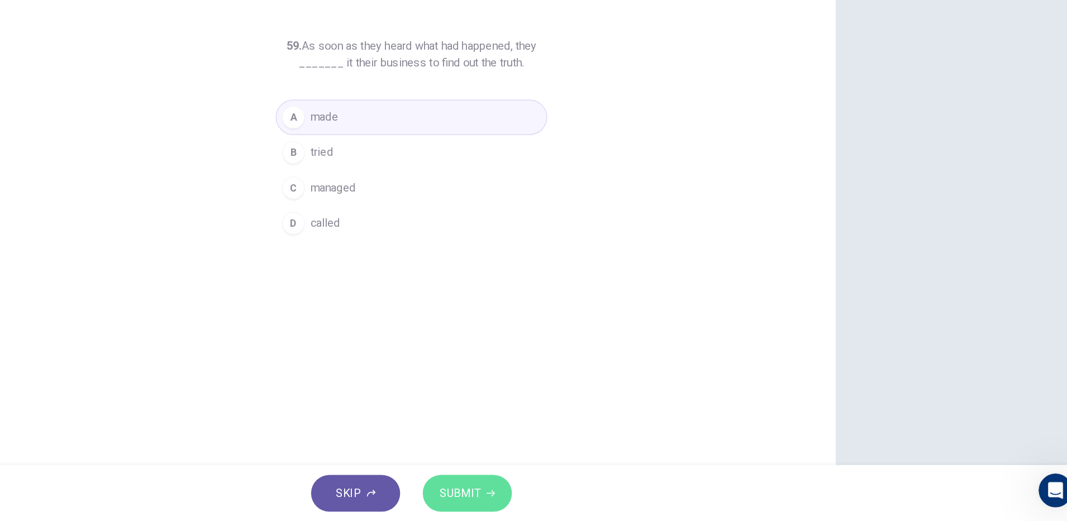
click at [587, 500] on span "SUBMIT" at bounding box center [572, 499] width 32 height 16
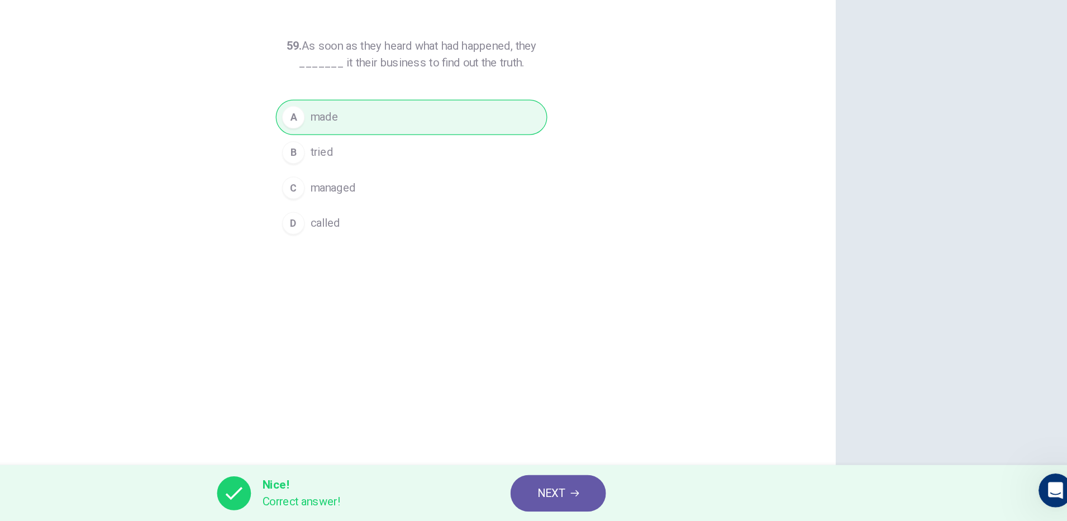
click at [633, 506] on span "NEXT" at bounding box center [644, 499] width 22 height 16
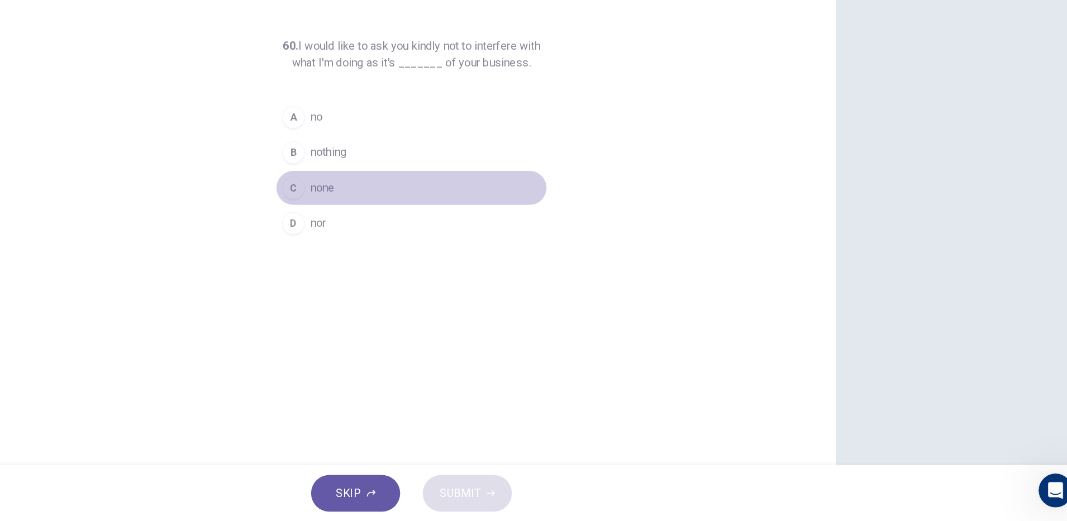
click at [481, 260] on button "C none" at bounding box center [533, 258] width 215 height 28
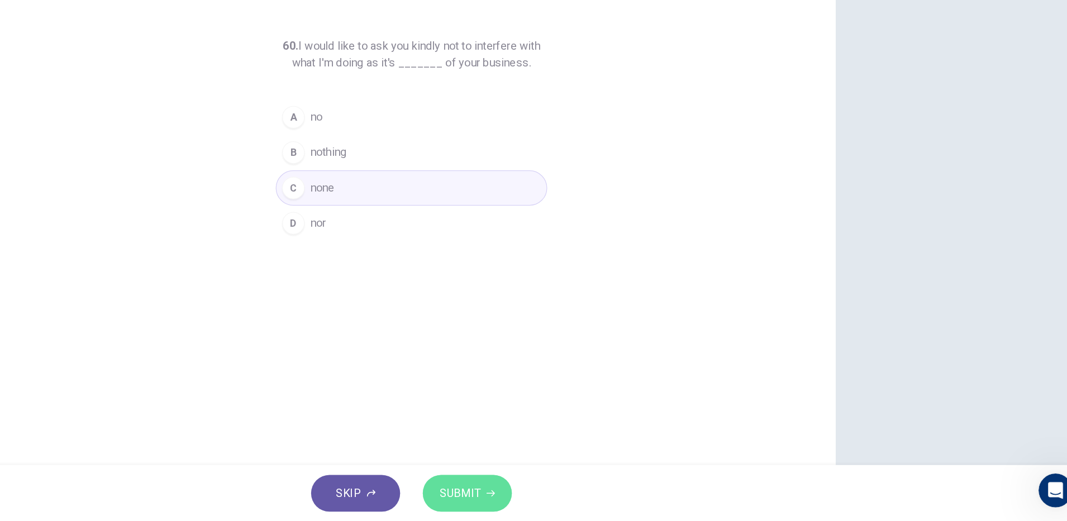
click at [583, 495] on span "SUBMIT" at bounding box center [572, 499] width 32 height 16
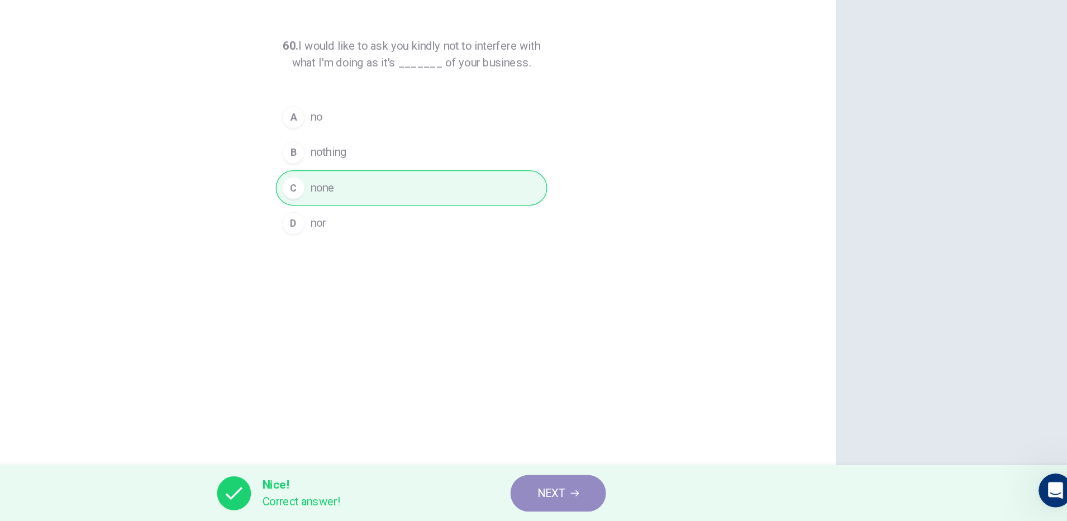
click at [626, 510] on button "NEXT" at bounding box center [649, 499] width 75 height 29
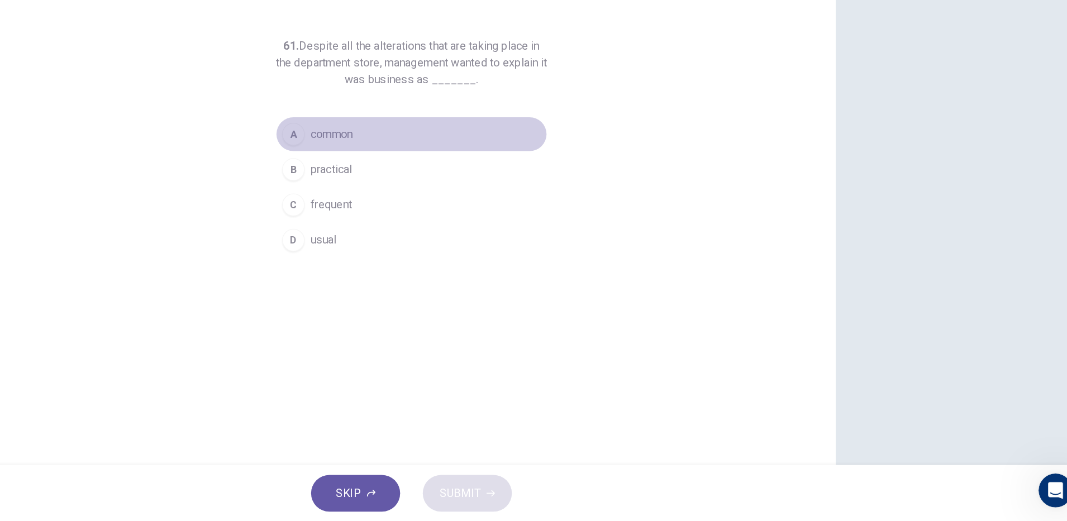
click at [491, 219] on button "A common" at bounding box center [533, 215] width 215 height 28
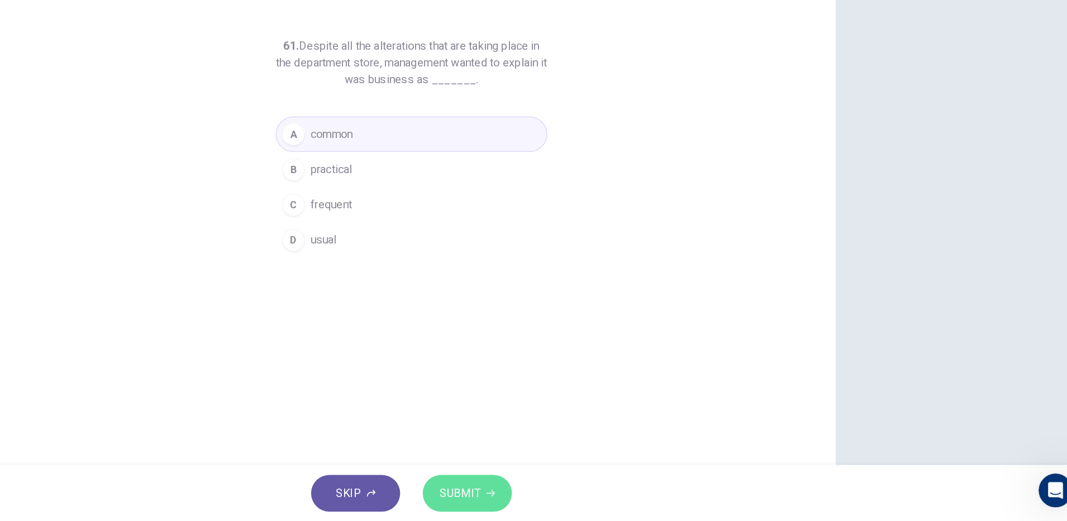
click at [576, 491] on span "SUBMIT" at bounding box center [572, 499] width 32 height 16
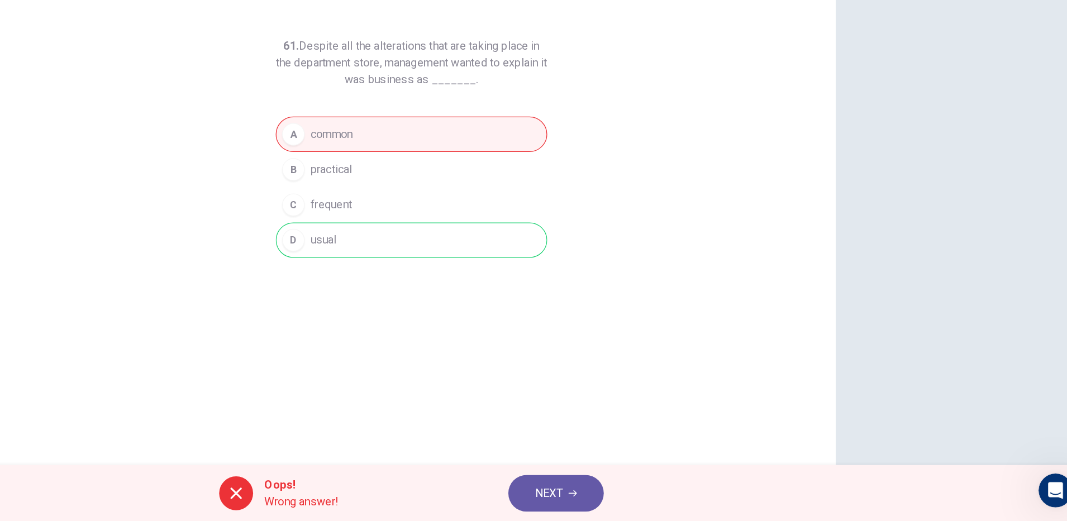
drag, startPoint x: 441, startPoint y: 146, endPoint x: 530, endPoint y: 158, distance: 90.2
click at [530, 158] on h6 "61. Despite all the alterations that are taking place in the department store, …" at bounding box center [533, 159] width 215 height 40
click at [426, 144] on h6 "61. Despite all the alterations that are taking place in the department store, …" at bounding box center [533, 159] width 215 height 40
drag, startPoint x: 435, startPoint y: 144, endPoint x: 511, endPoint y: 163, distance: 78.9
click at [511, 163] on h6 "61. Despite all the alterations that are taking place in the department store, …" at bounding box center [533, 159] width 215 height 40
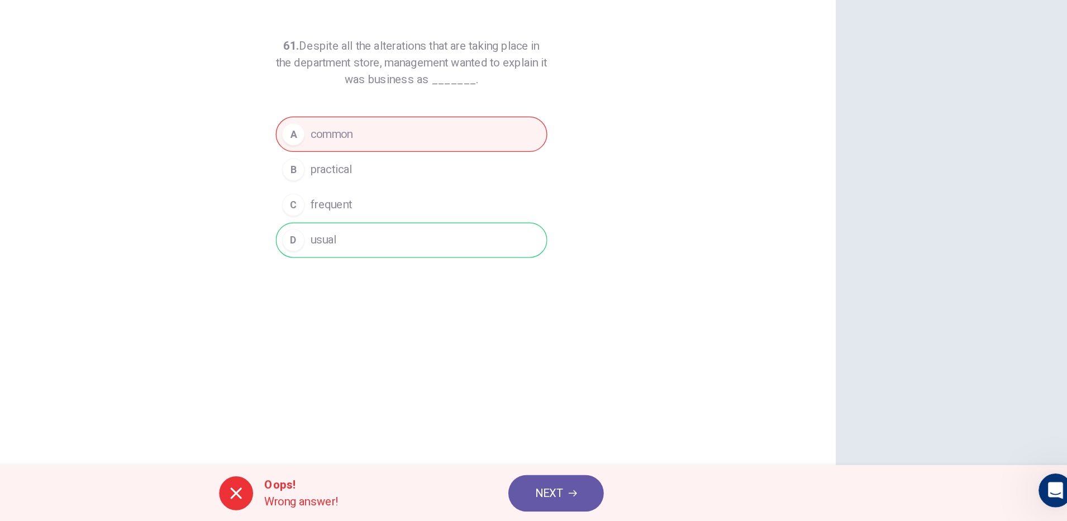
drag, startPoint x: 551, startPoint y: 169, endPoint x: 439, endPoint y: 142, distance: 115.5
click at [439, 142] on h6 "61. Despite all the alterations that are taking place in the department store, …" at bounding box center [533, 159] width 215 height 40
drag, startPoint x: 439, startPoint y: 143, endPoint x: 558, endPoint y: 166, distance: 121.3
click at [558, 166] on h6 "61. Despite all the alterations that are taking place in the department store, …" at bounding box center [533, 159] width 215 height 40
drag, startPoint x: 441, startPoint y: 143, endPoint x: 571, endPoint y: 196, distance: 139.8
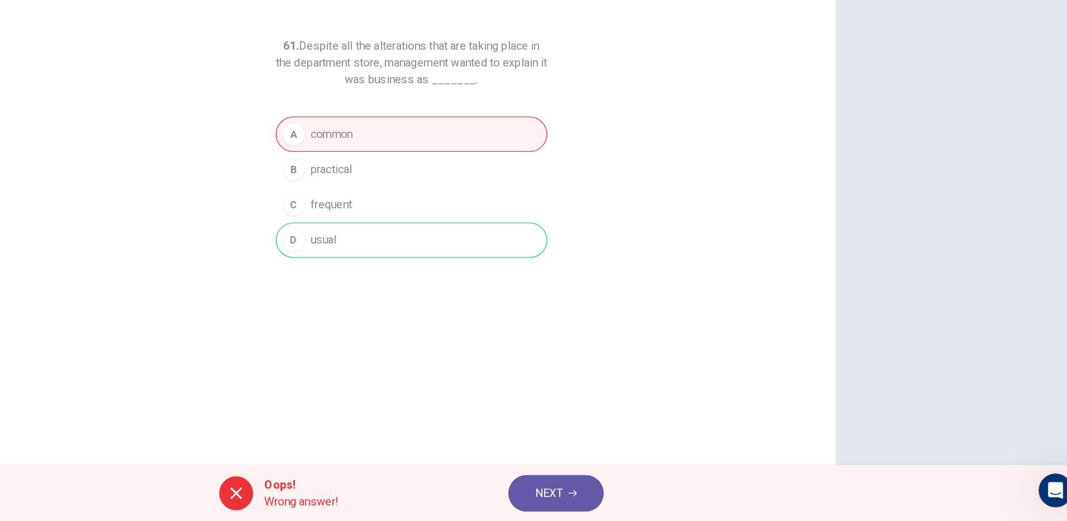
click at [571, 196] on div "61. Despite all the alterations that are taking place in the department store, …" at bounding box center [533, 226] width 215 height 174
click at [639, 507] on button "NEXT" at bounding box center [647, 499] width 75 height 29
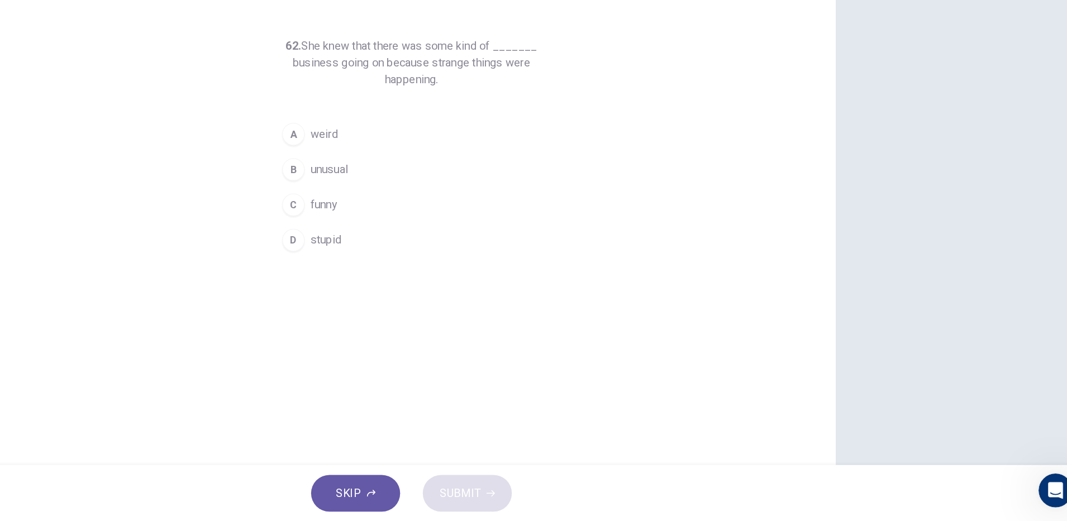
click at [639, 507] on div "SKIP SUBMIT" at bounding box center [533, 499] width 1067 height 45
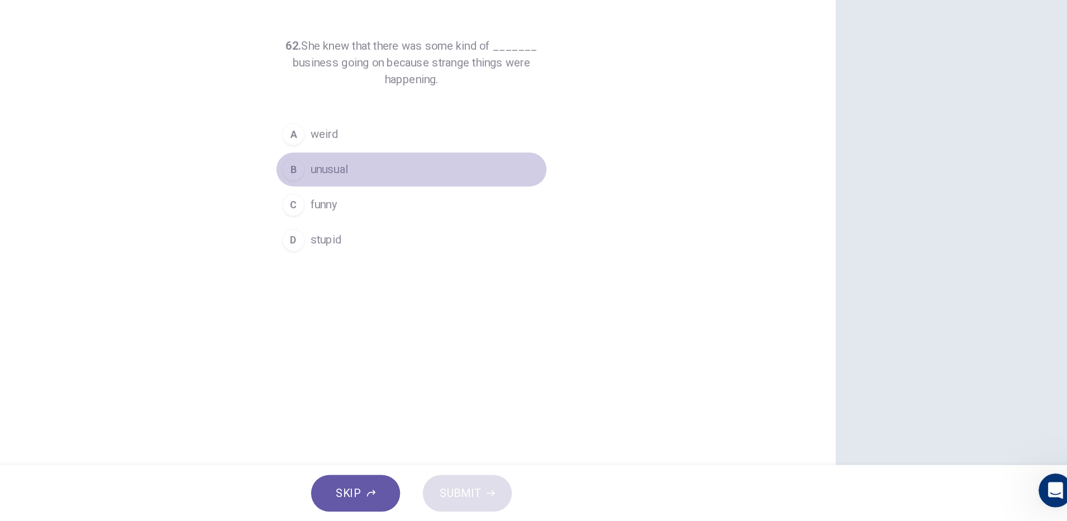
click at [480, 240] on span "unusual" at bounding box center [469, 242] width 30 height 13
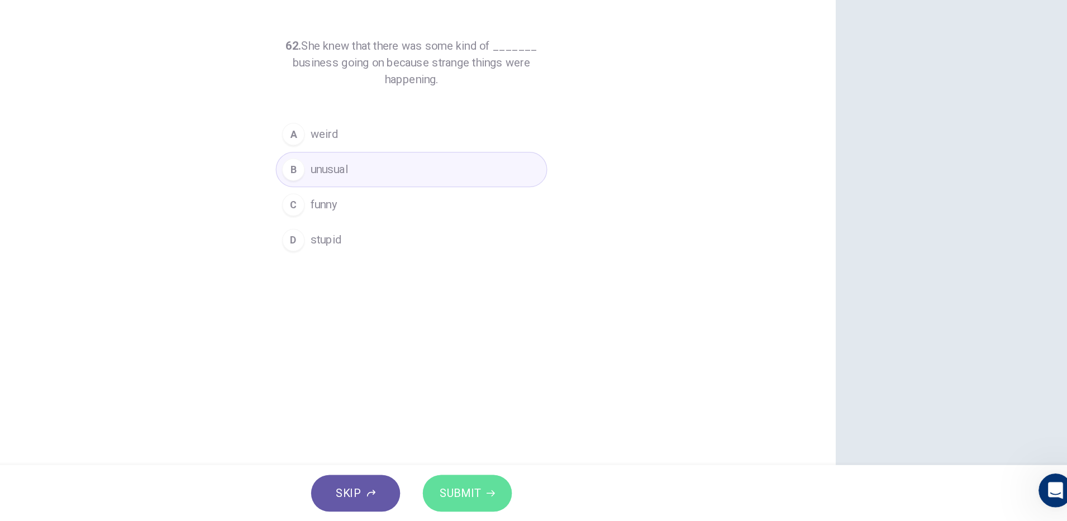
click at [588, 490] on button "SUBMIT" at bounding box center [578, 499] width 70 height 29
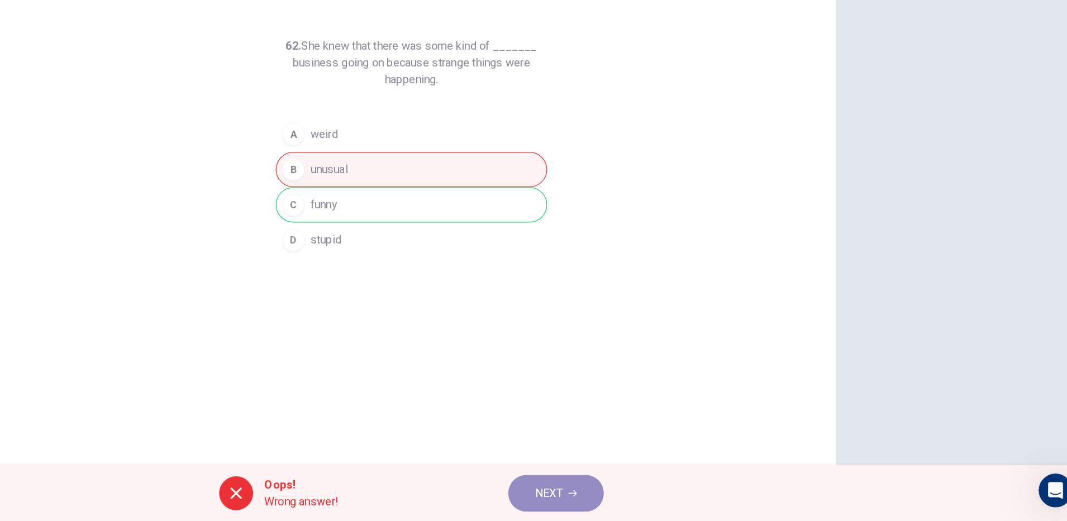
click at [663, 505] on button "NEXT" at bounding box center [647, 499] width 75 height 29
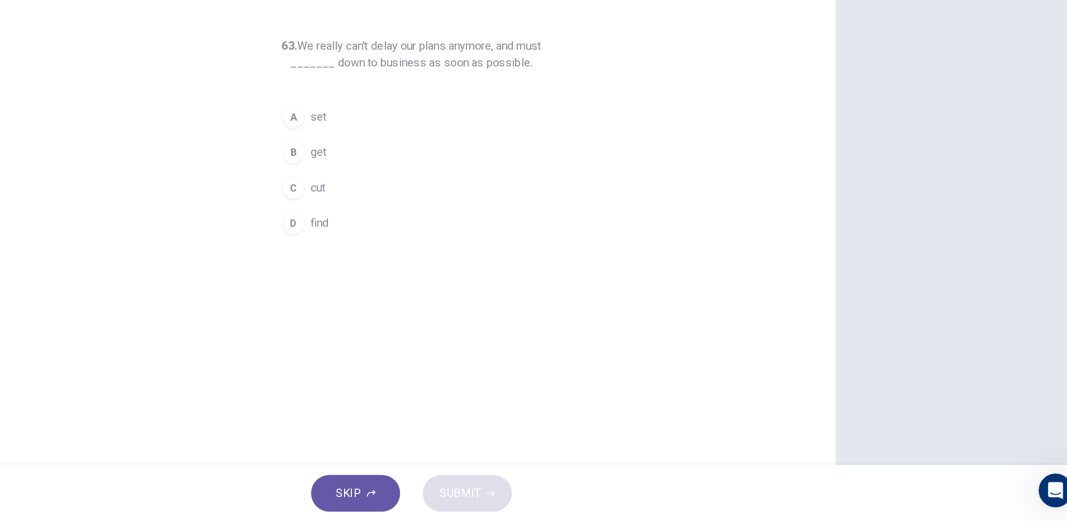
click at [459, 260] on span "cut" at bounding box center [460, 257] width 12 height 13
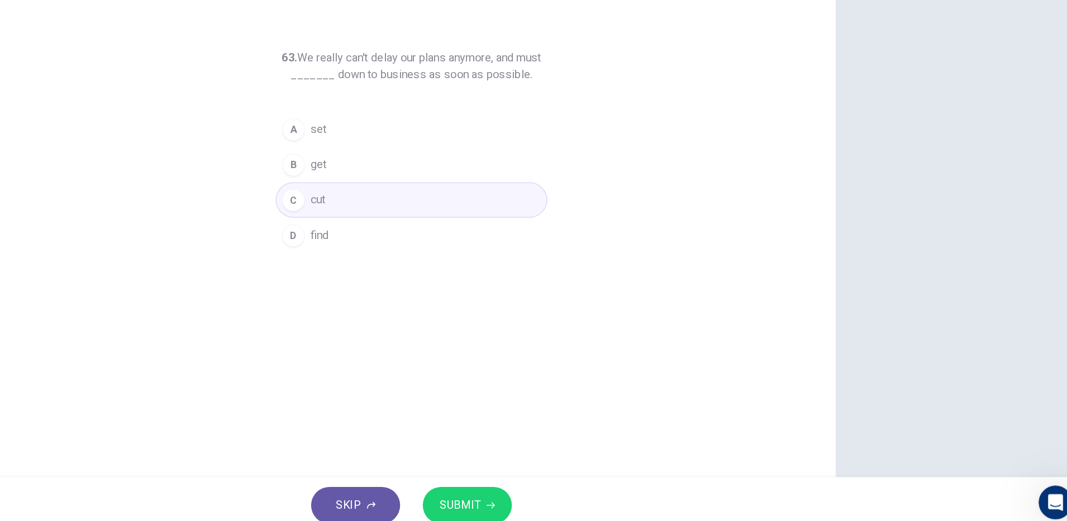
click at [567, 500] on span "SUBMIT" at bounding box center [572, 499] width 32 height 16
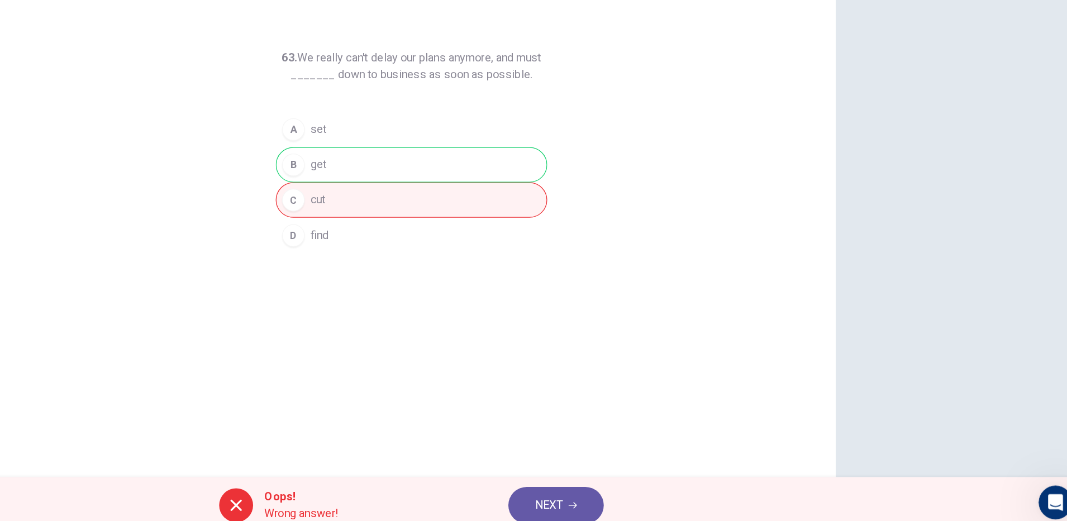
drag, startPoint x: 439, startPoint y: 140, endPoint x: 558, endPoint y: 180, distance: 126.0
click at [558, 180] on div "63. We really can't delay our plans anymore, and must _______ down to business …" at bounding box center [533, 219] width 215 height 161
drag, startPoint x: 620, startPoint y: 159, endPoint x: 433, endPoint y: 137, distance: 189.0
click at [433, 137] on div "63. We really can't delay our plans anymore, and must _______ down to business …" at bounding box center [533, 288] width 671 height 388
click at [655, 496] on button "NEXT" at bounding box center [647, 499] width 75 height 29
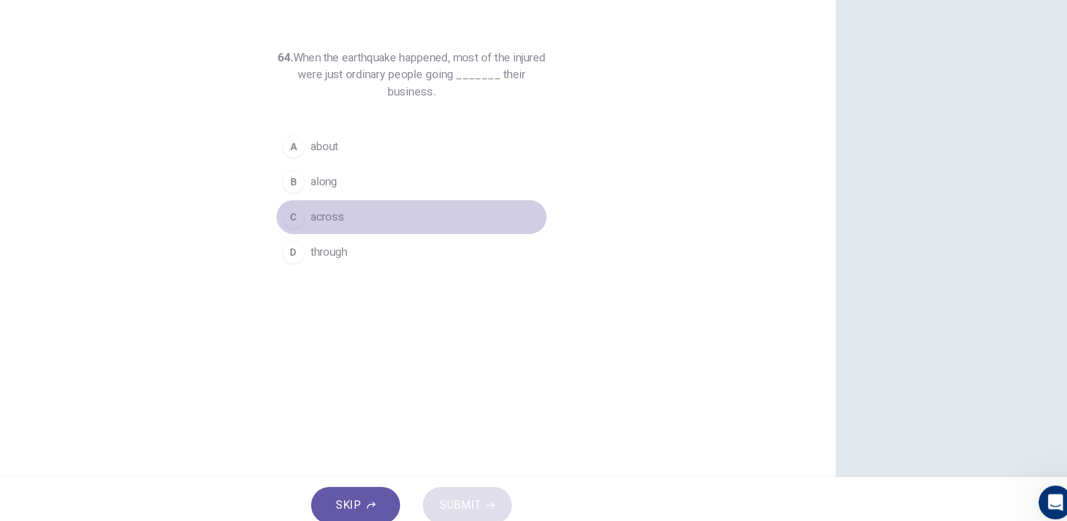
click at [463, 270] on span "across" at bounding box center [467, 270] width 27 height 13
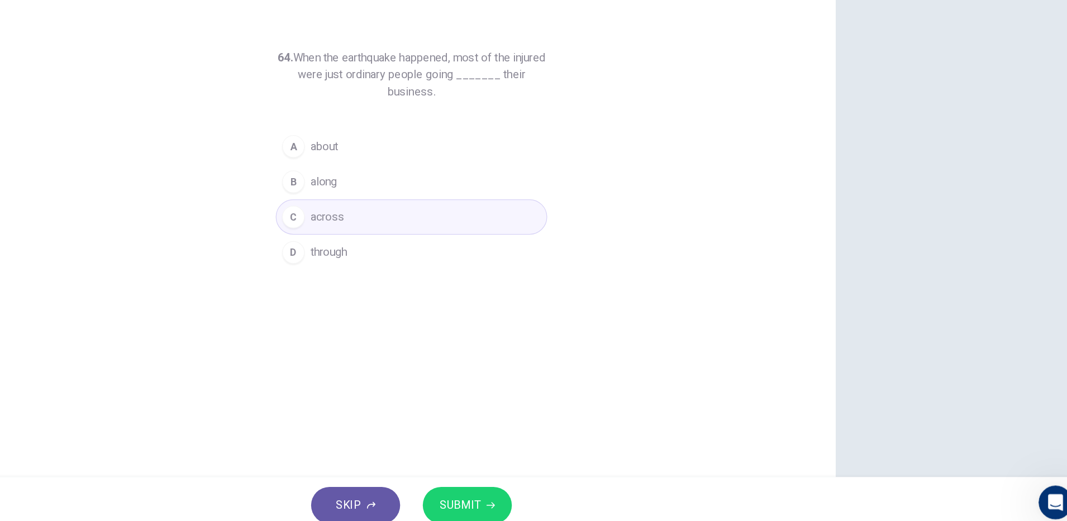
click at [595, 483] on div "SKIP SUBMIT" at bounding box center [533, 499] width 1067 height 45
click at [593, 490] on button "SUBMIT" at bounding box center [578, 499] width 70 height 29
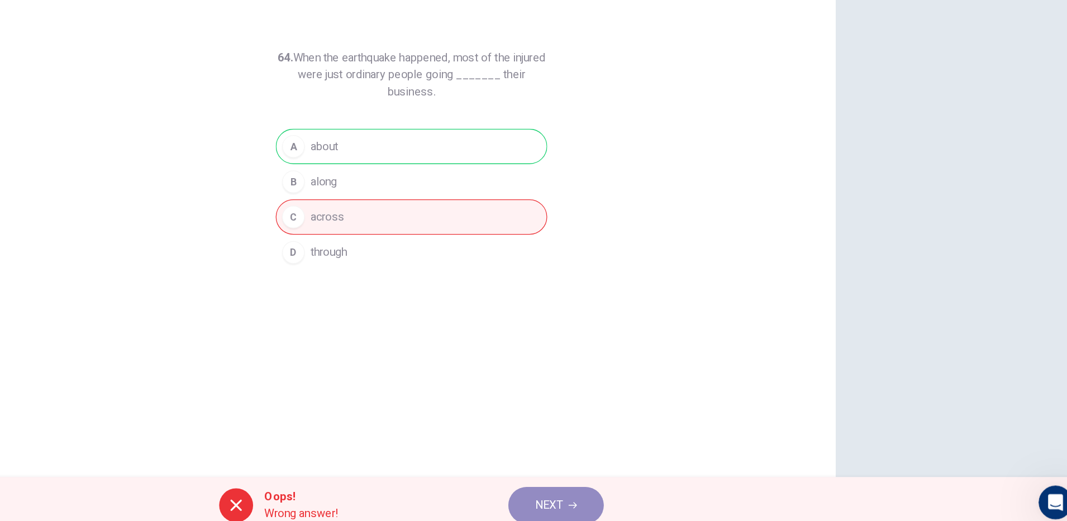
click at [653, 493] on span "NEXT" at bounding box center [642, 499] width 22 height 16
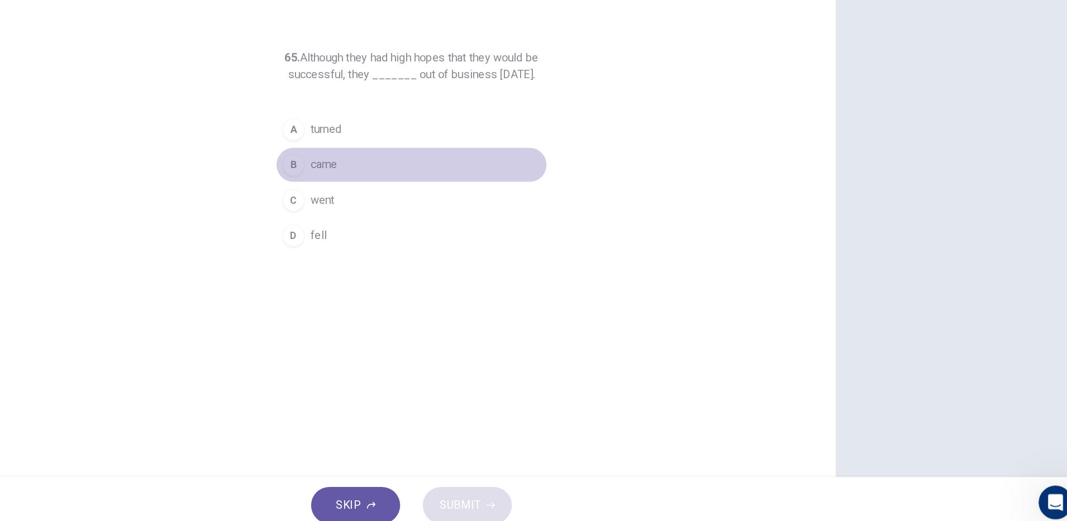
click at [477, 233] on button "B came" at bounding box center [533, 230] width 215 height 28
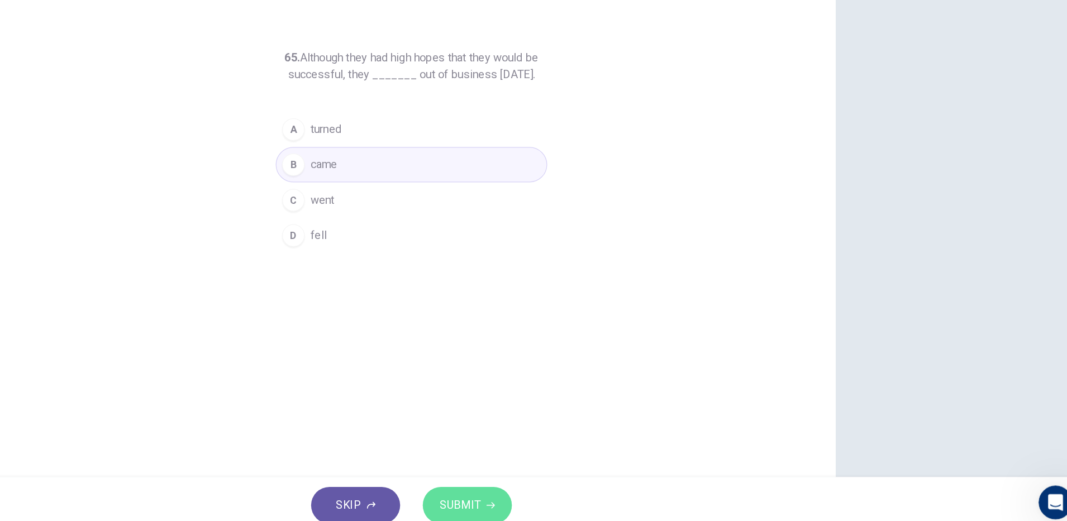
click at [600, 506] on button "SUBMIT" at bounding box center [578, 499] width 70 height 29
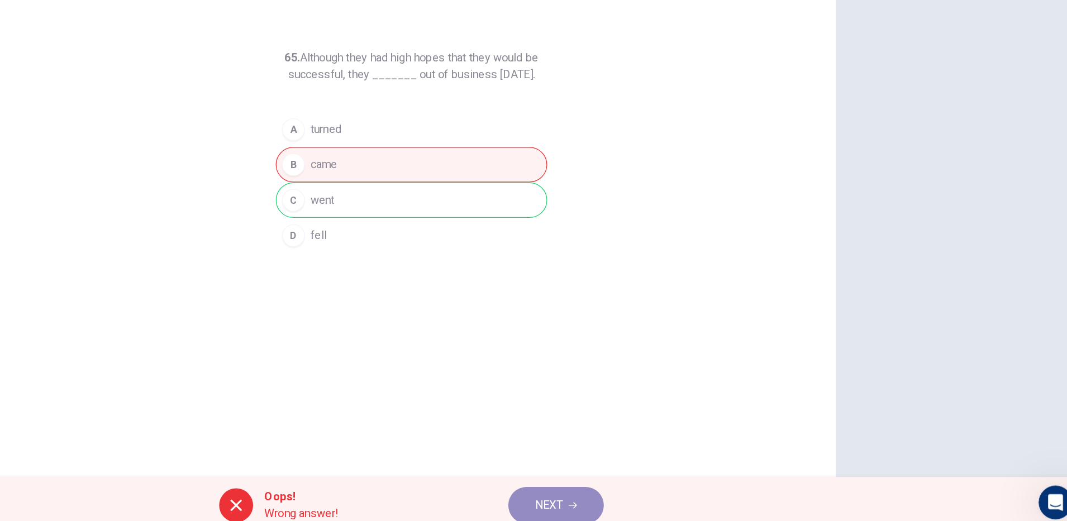
click at [633, 498] on span "NEXT" at bounding box center [642, 499] width 22 height 16
